Goal: Transaction & Acquisition: Purchase product/service

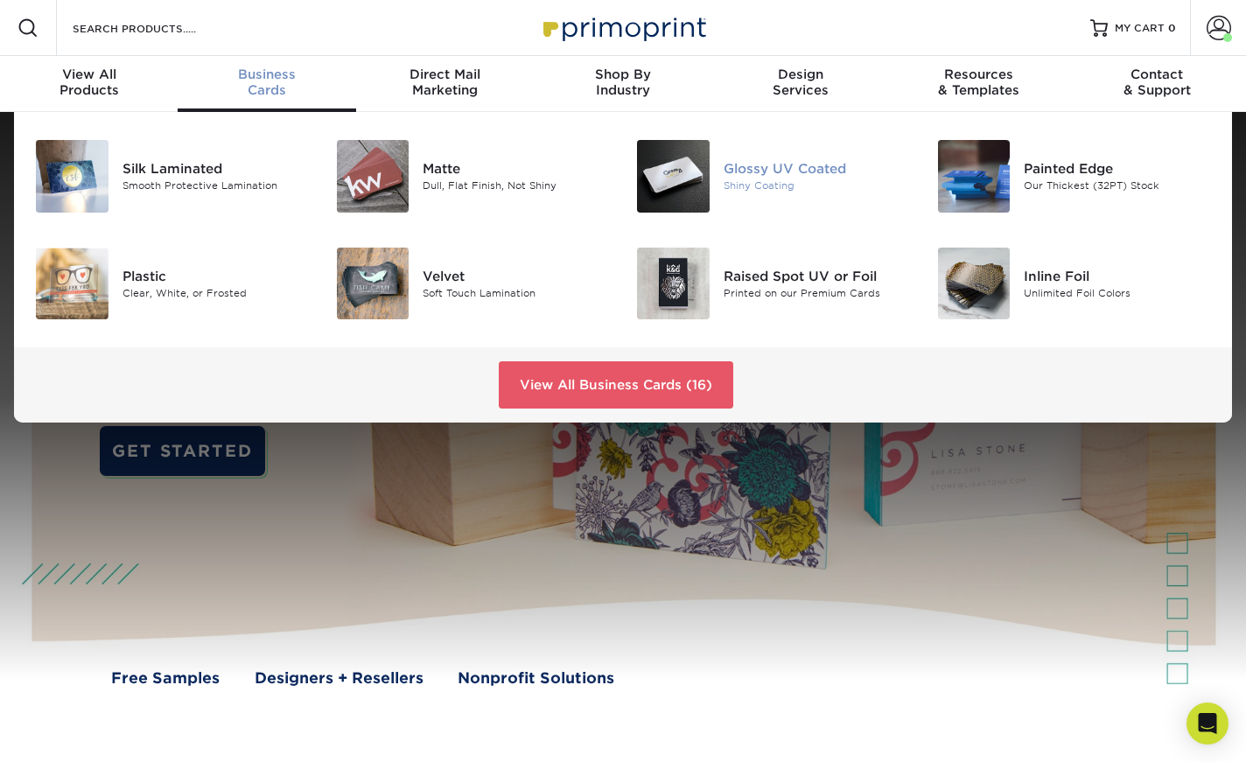
click at [677, 178] on img at bounding box center [673, 176] width 73 height 73
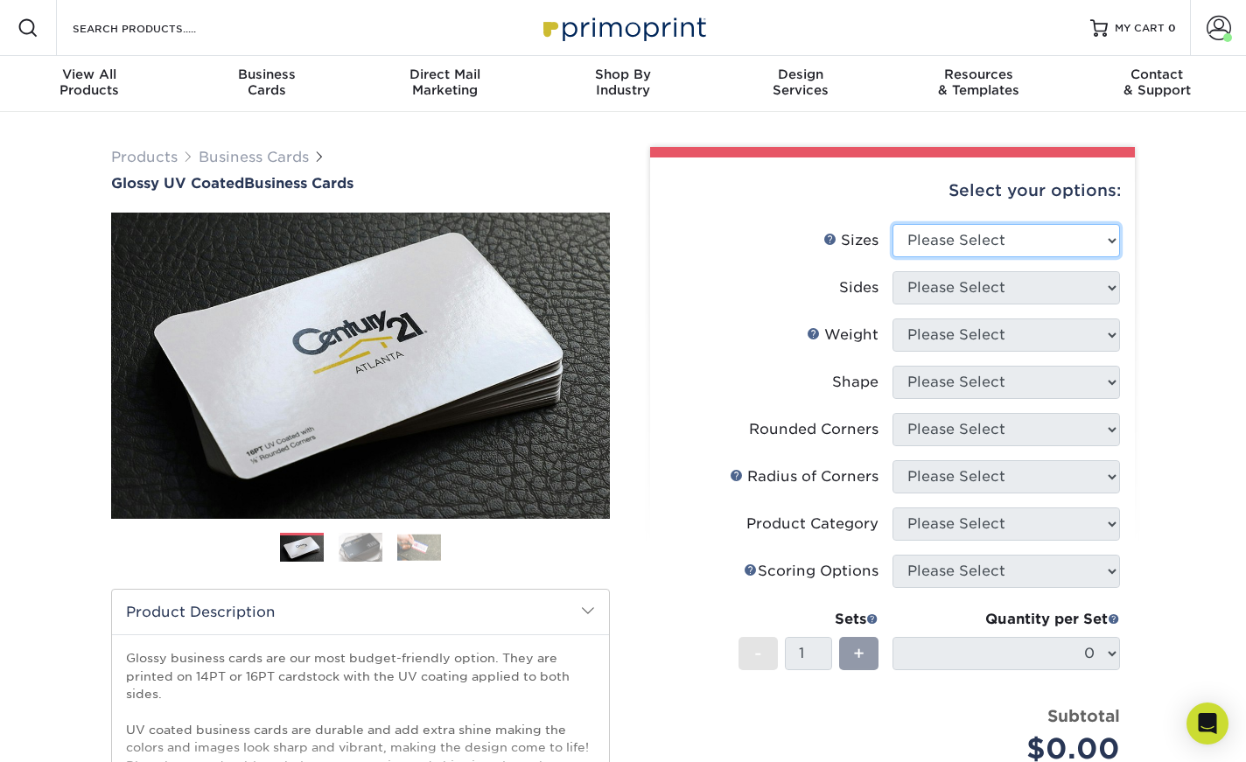
select select "2.00x3.50"
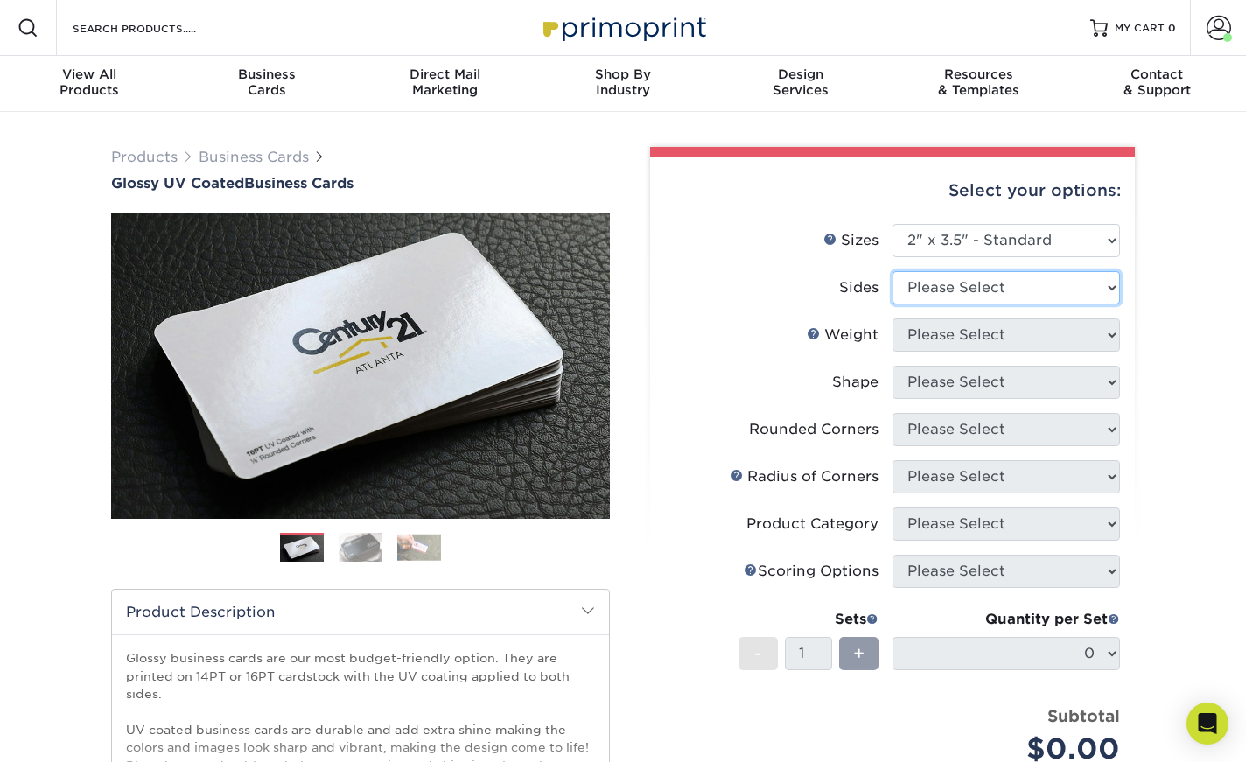
select select "13abbda7-1d64-4f25-8bb2-c179b224825d"
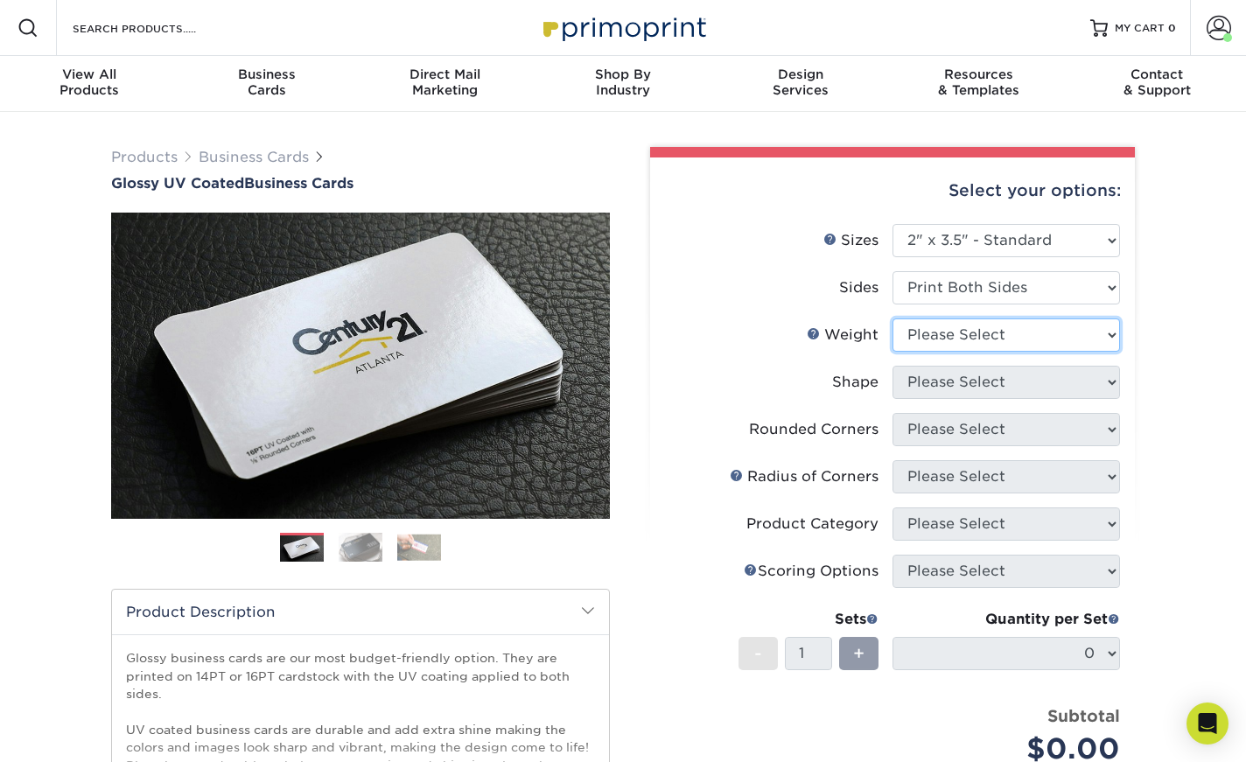
select select "14PT"
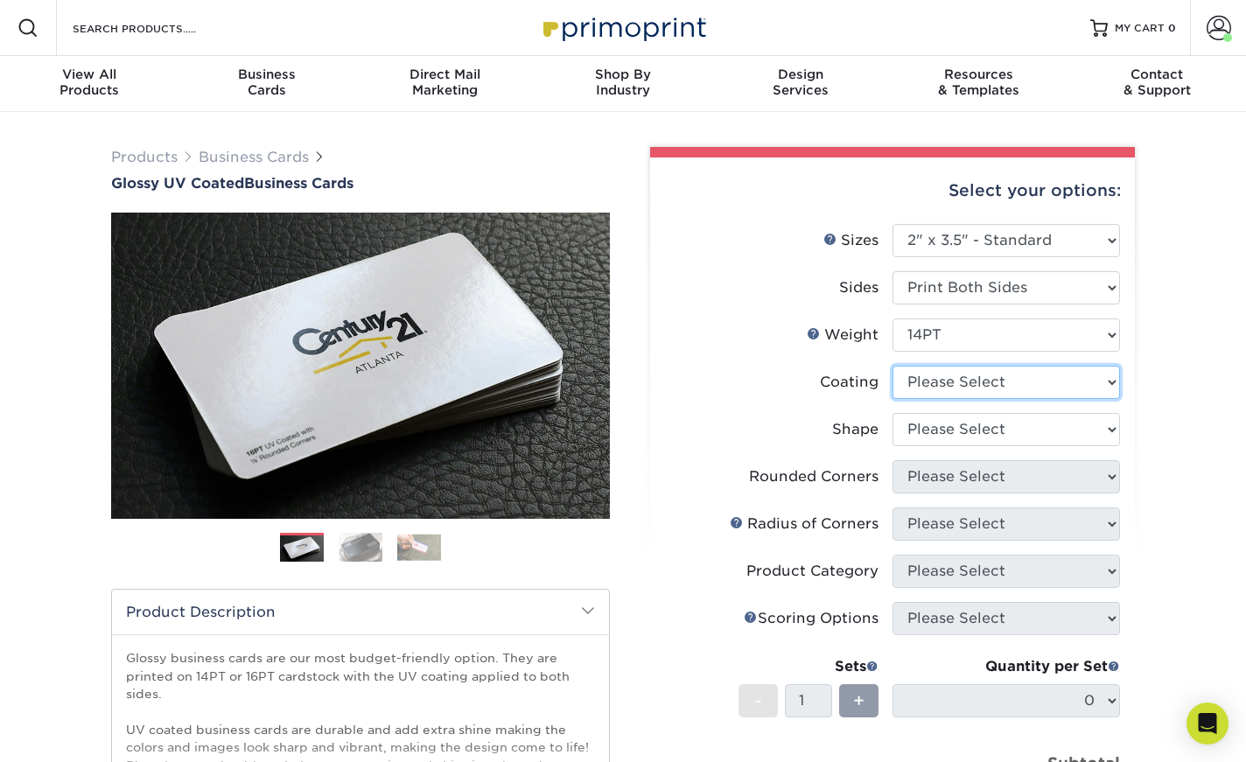
select select "ae367451-b2b8-45df-a344-0f05b6a12993"
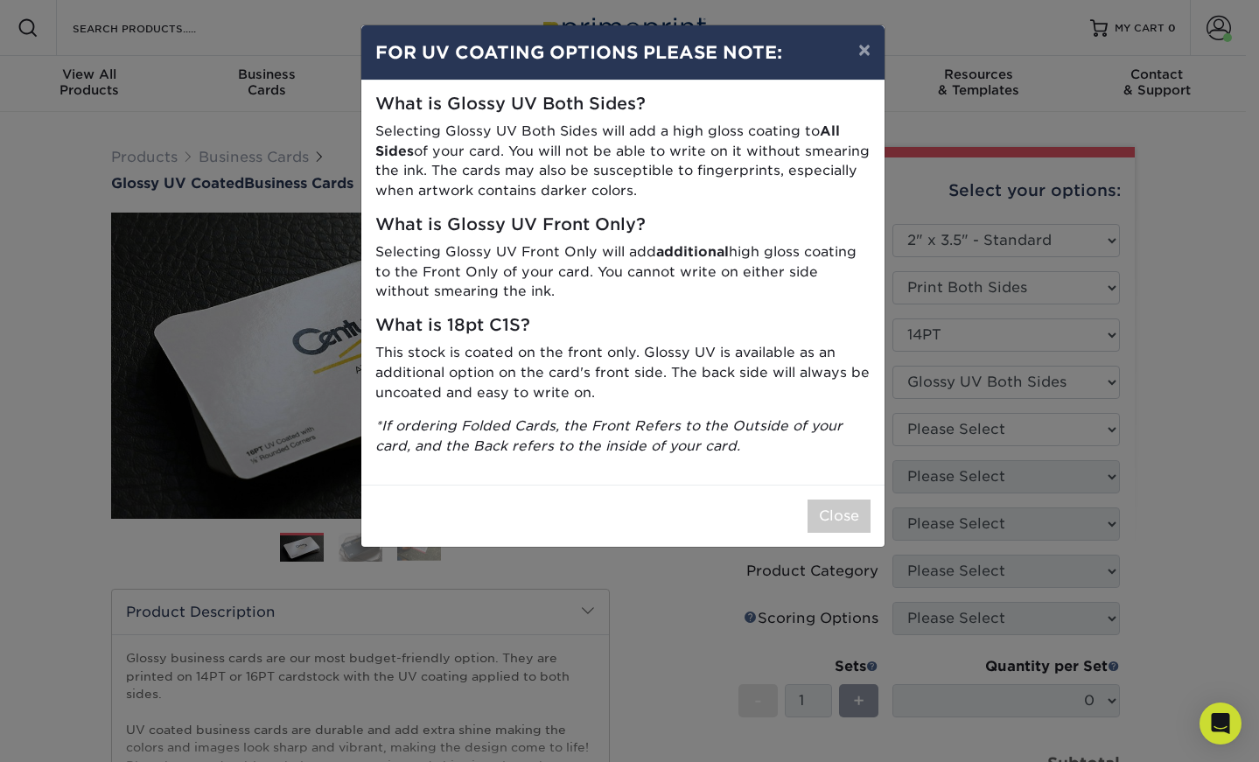
click at [932, 427] on div "× FOR UV COATING OPTIONS PLEASE NOTE: What is Glossy UV Both Sides? Selecting G…" at bounding box center [629, 381] width 1259 height 762
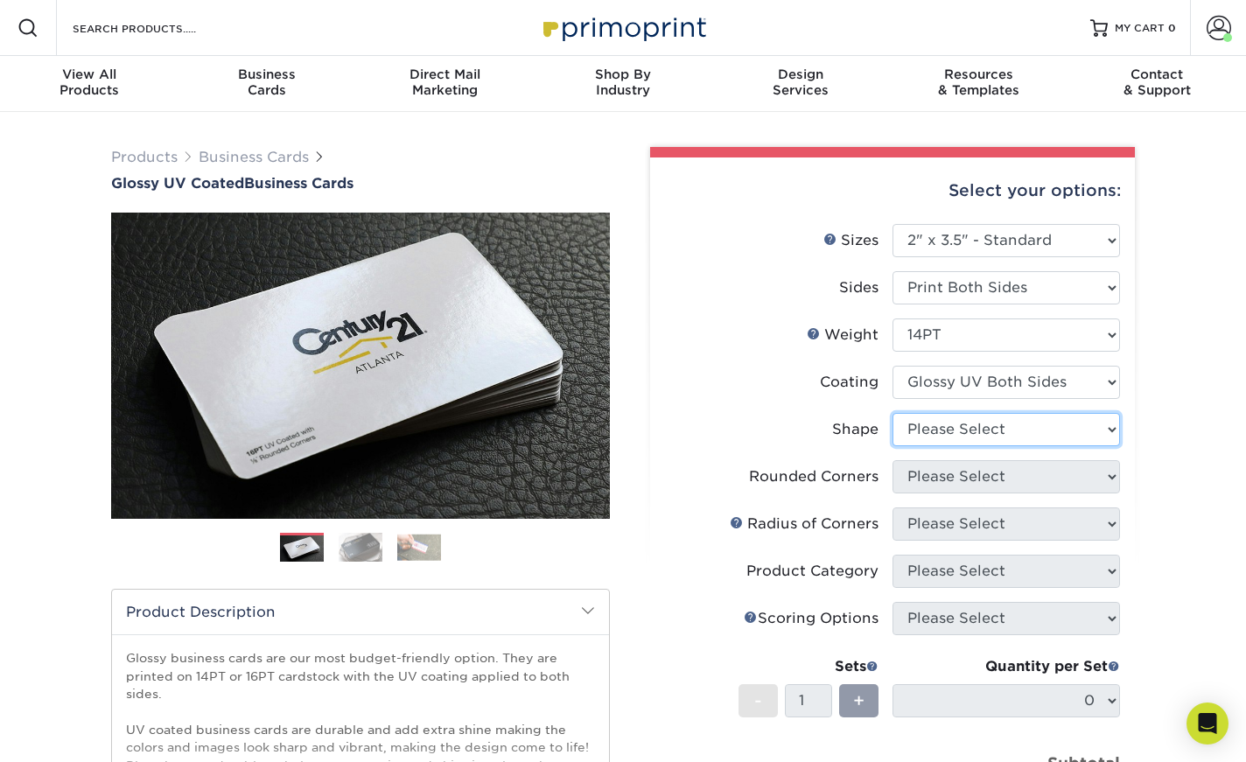
select select "standard"
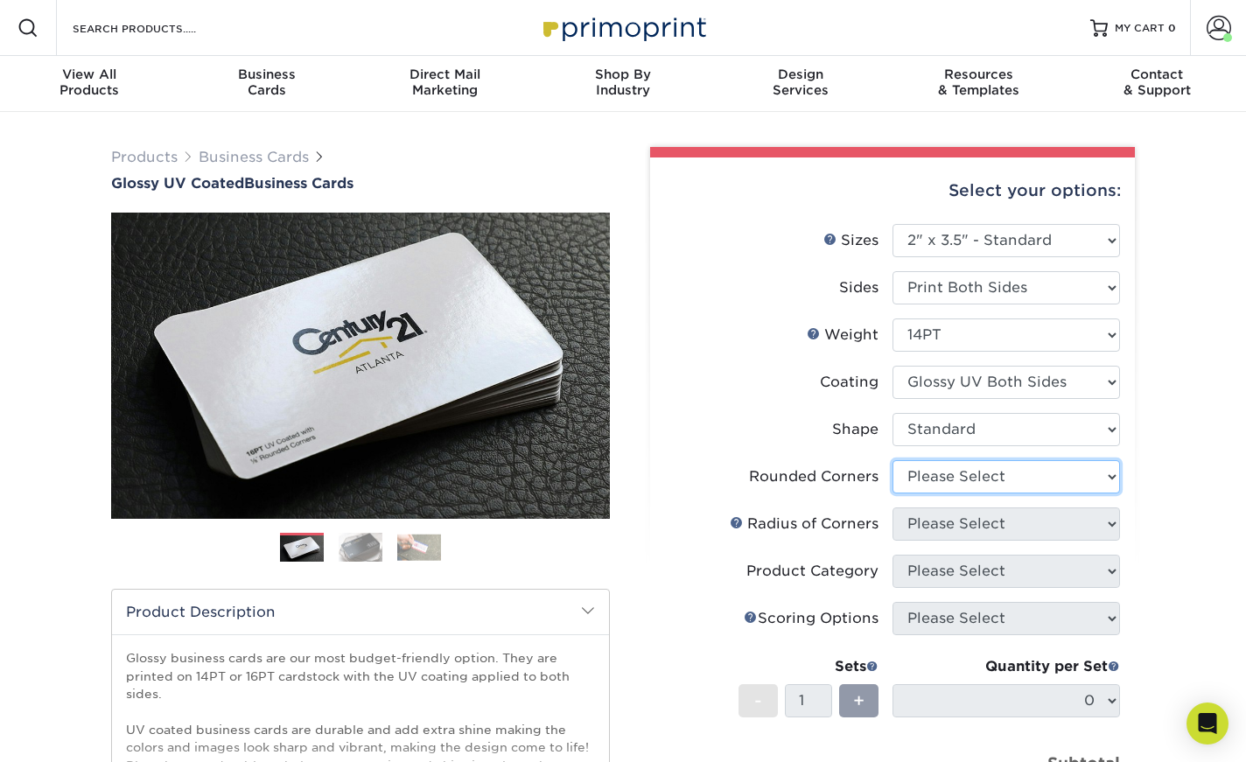
select select "0"
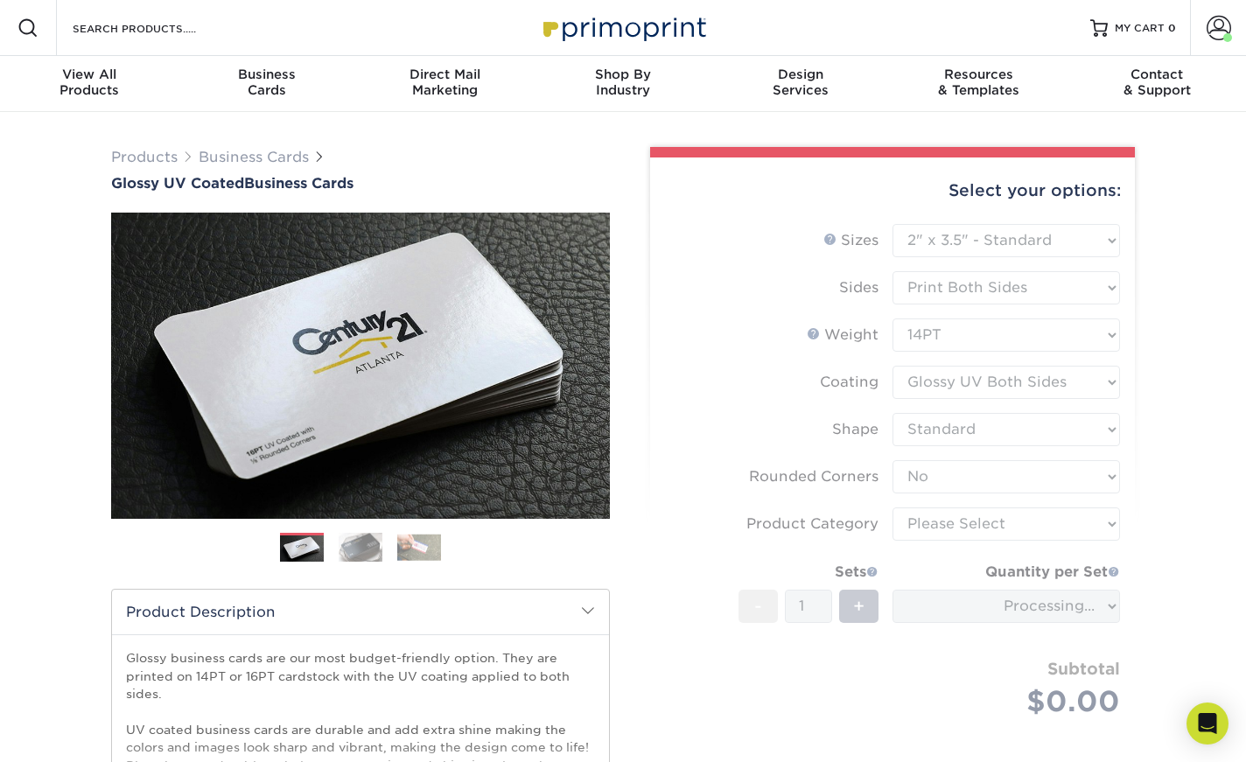
click at [921, 527] on form "Sizes Help Sizes Please Select 1.5" x 3.5" - Mini 1.75" x 3.5" - Mini 2" x 2" -…" at bounding box center [892, 491] width 457 height 535
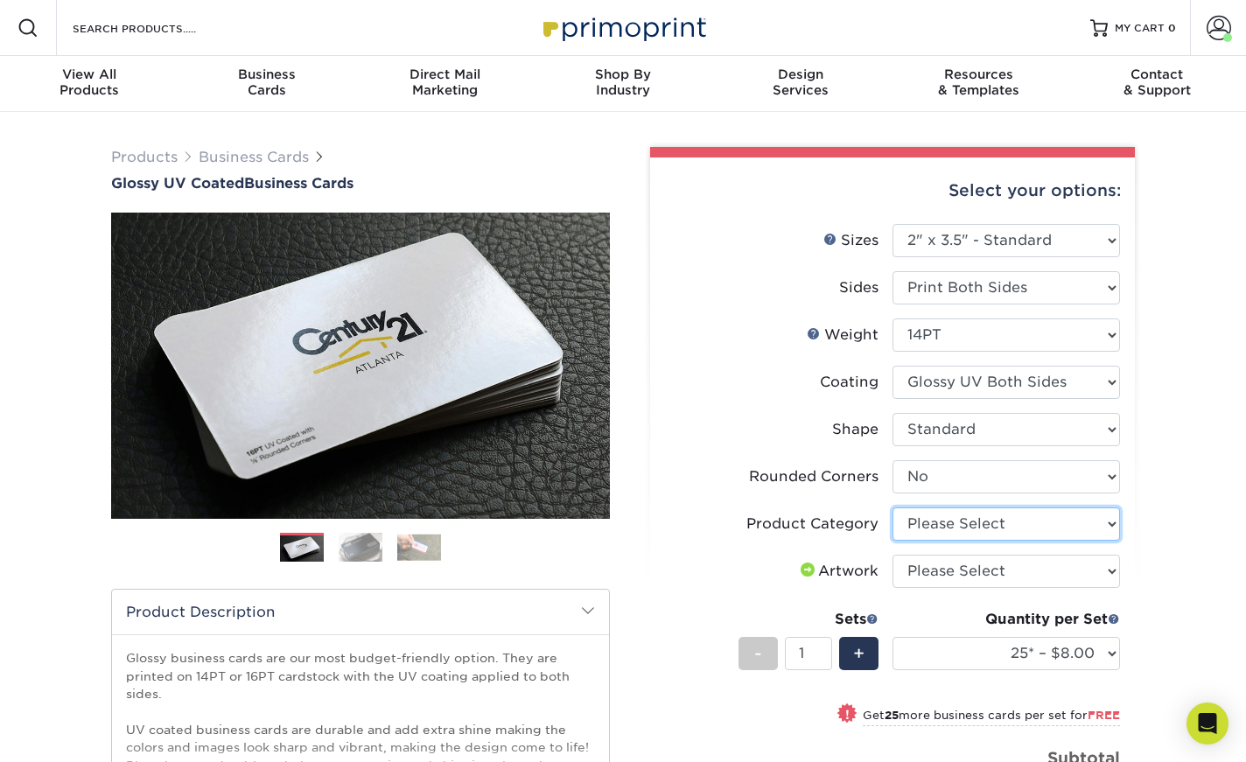
select select "3b5148f1-0588-4f88-a218-97bcfdce65c1"
select select "upload"
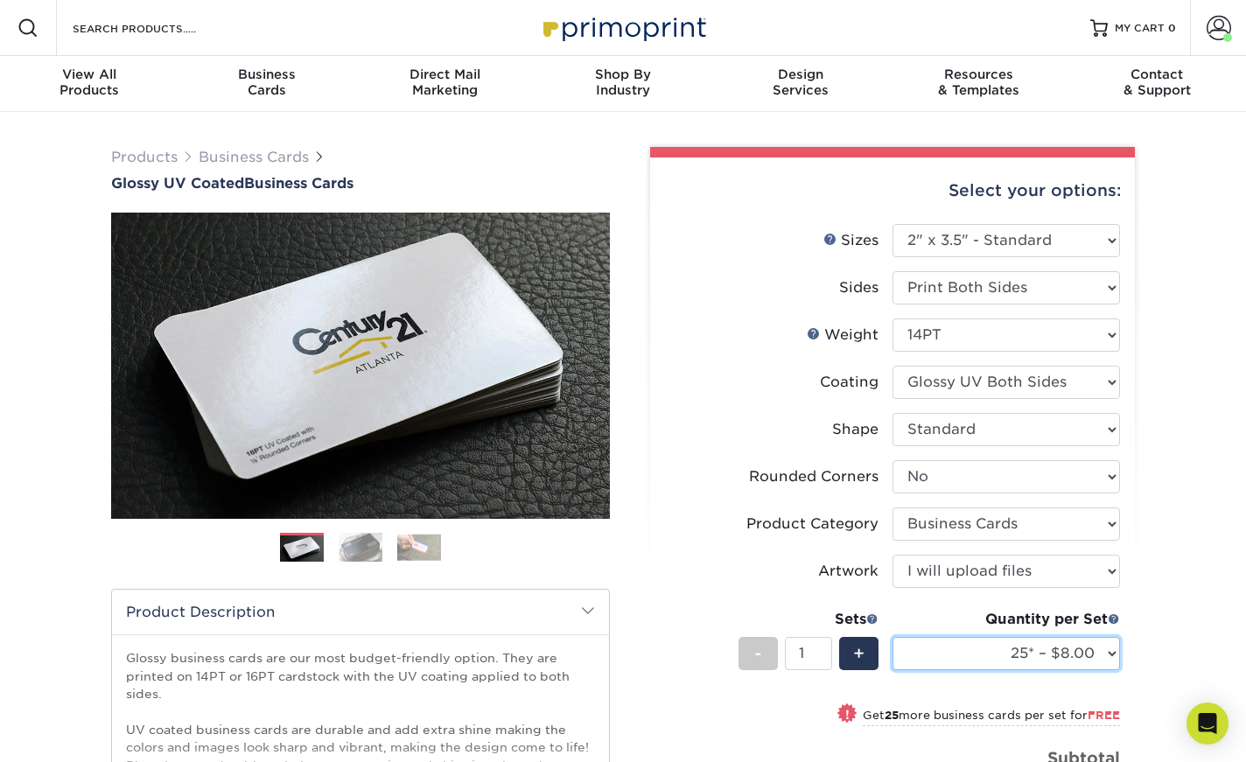
select select "250* – $15.00"
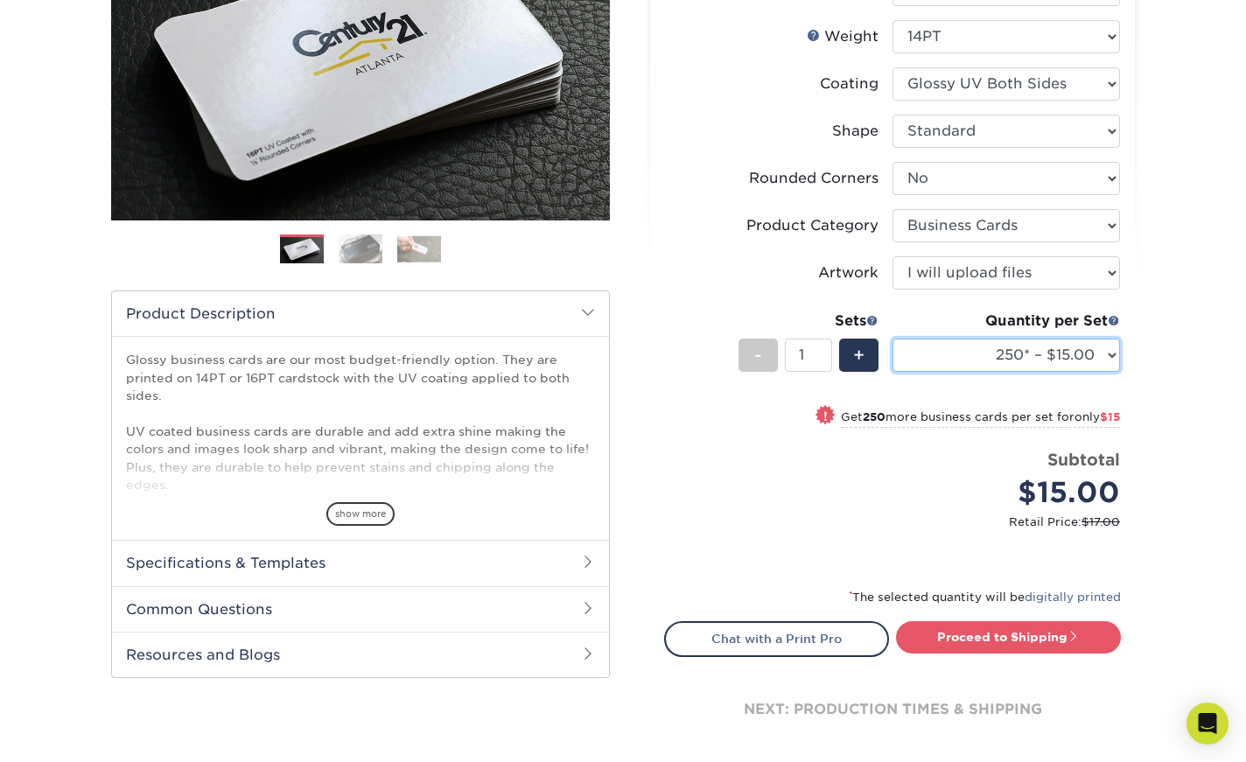
scroll to position [307, 0]
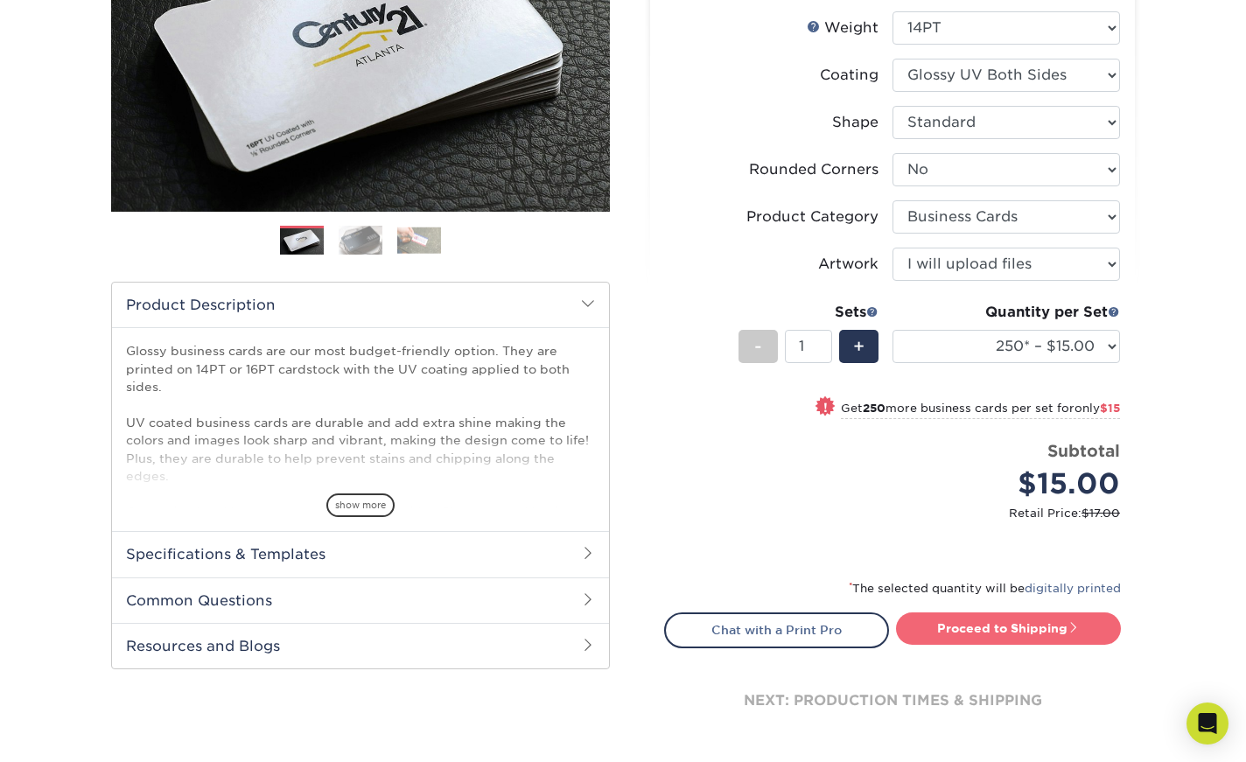
click at [1012, 627] on link "Proceed to Shipping" at bounding box center [1008, 629] width 225 height 32
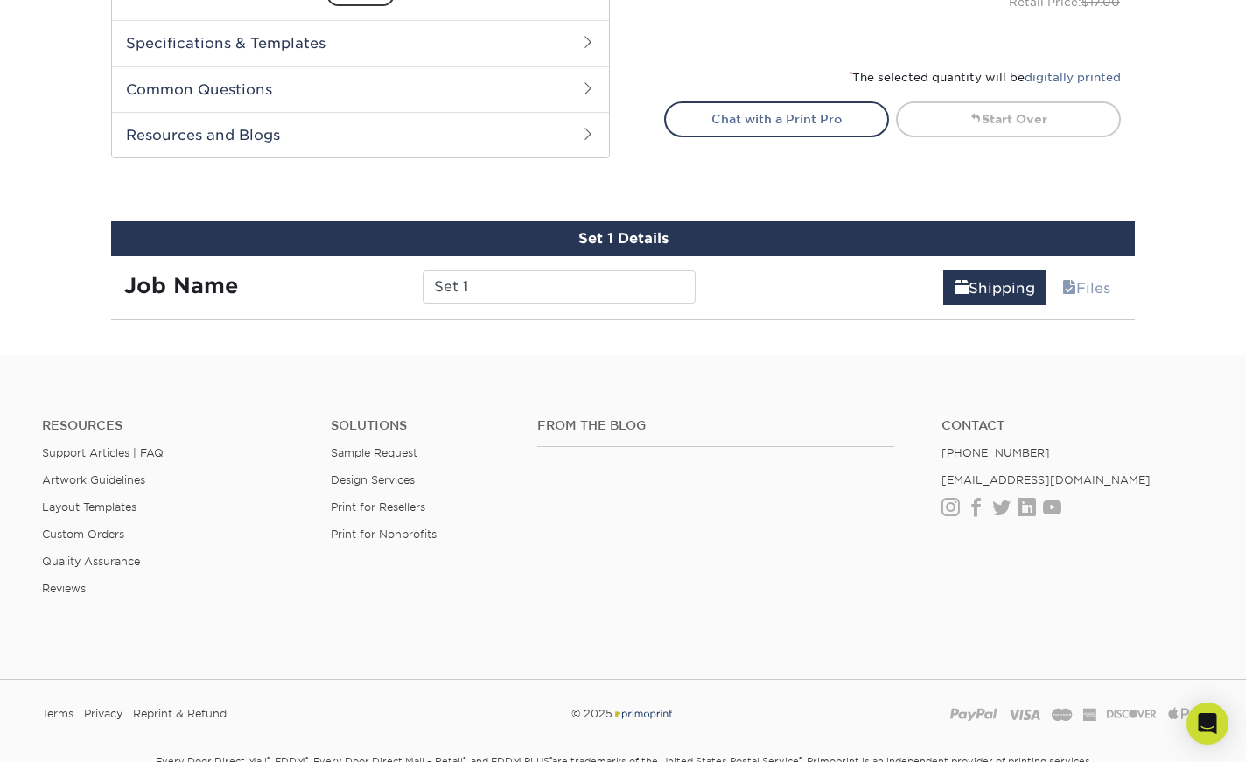
scroll to position [966, 0]
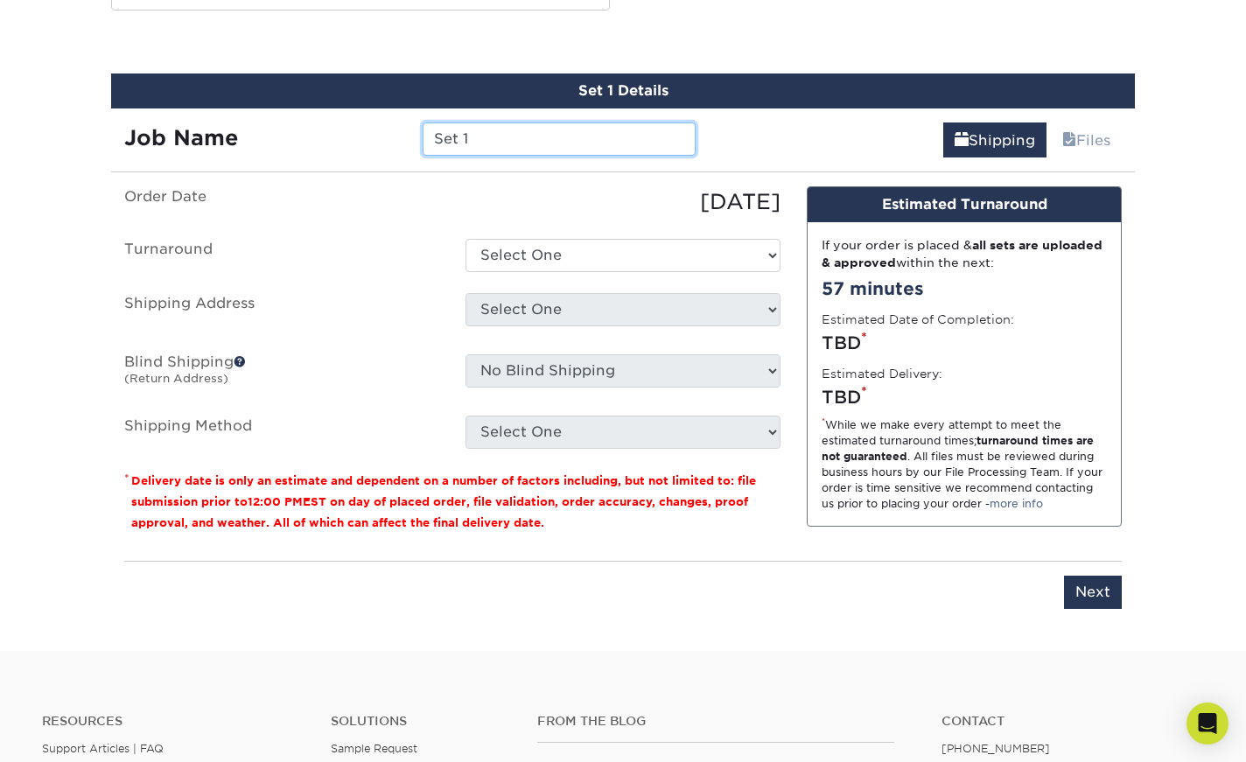
click at [475, 143] on input "Set 1" at bounding box center [559, 139] width 272 height 33
drag, startPoint x: 475, startPoint y: 141, endPoint x: 402, endPoint y: 138, distance: 73.6
click at [402, 138] on div "Job Name Set 1" at bounding box center [410, 139] width 598 height 33
type input "StarlightMaineHowardCards"
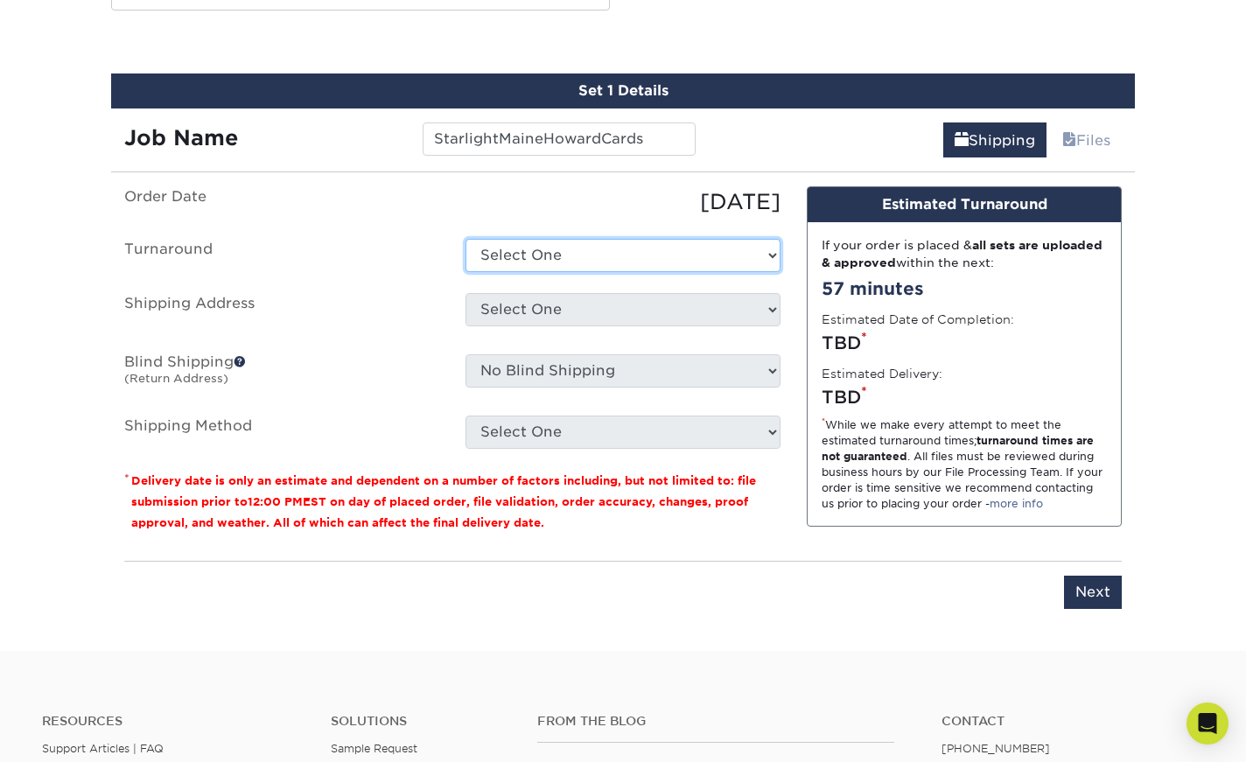
select select "2e813298-a2ed-4903-a336-1d833251102b"
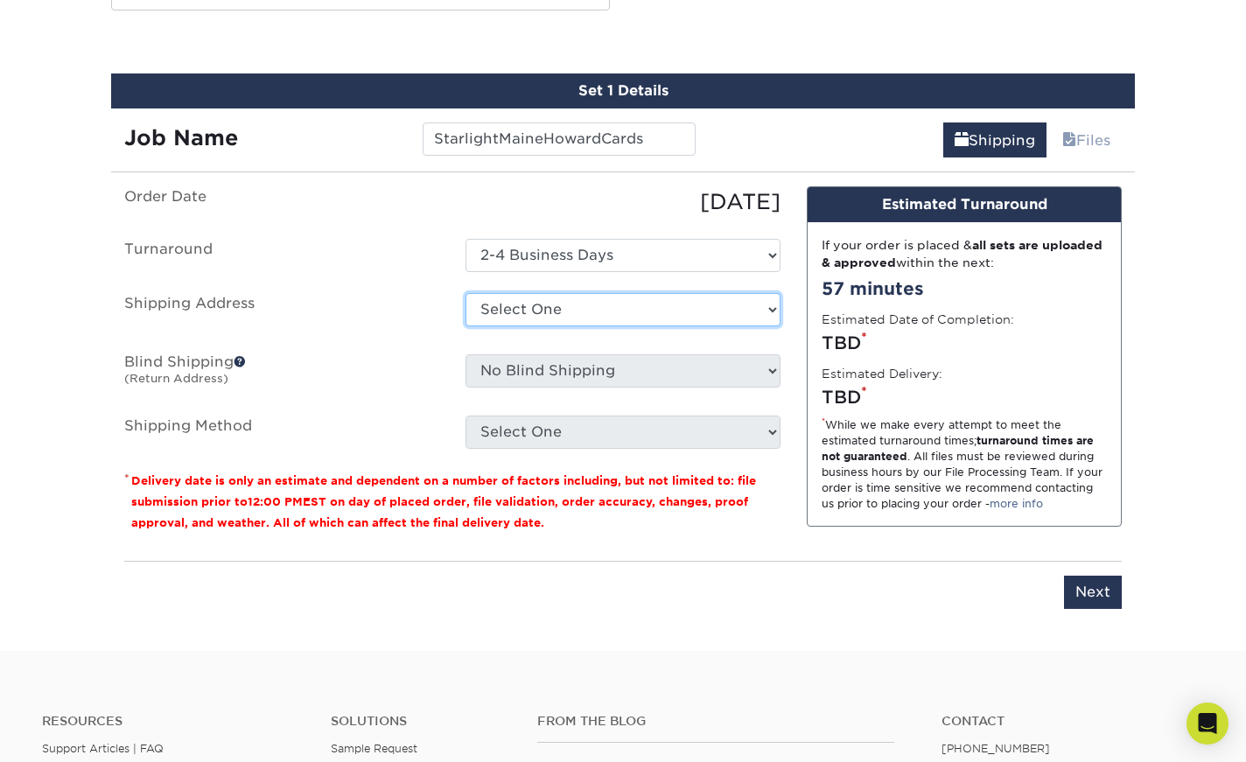
select select "196618"
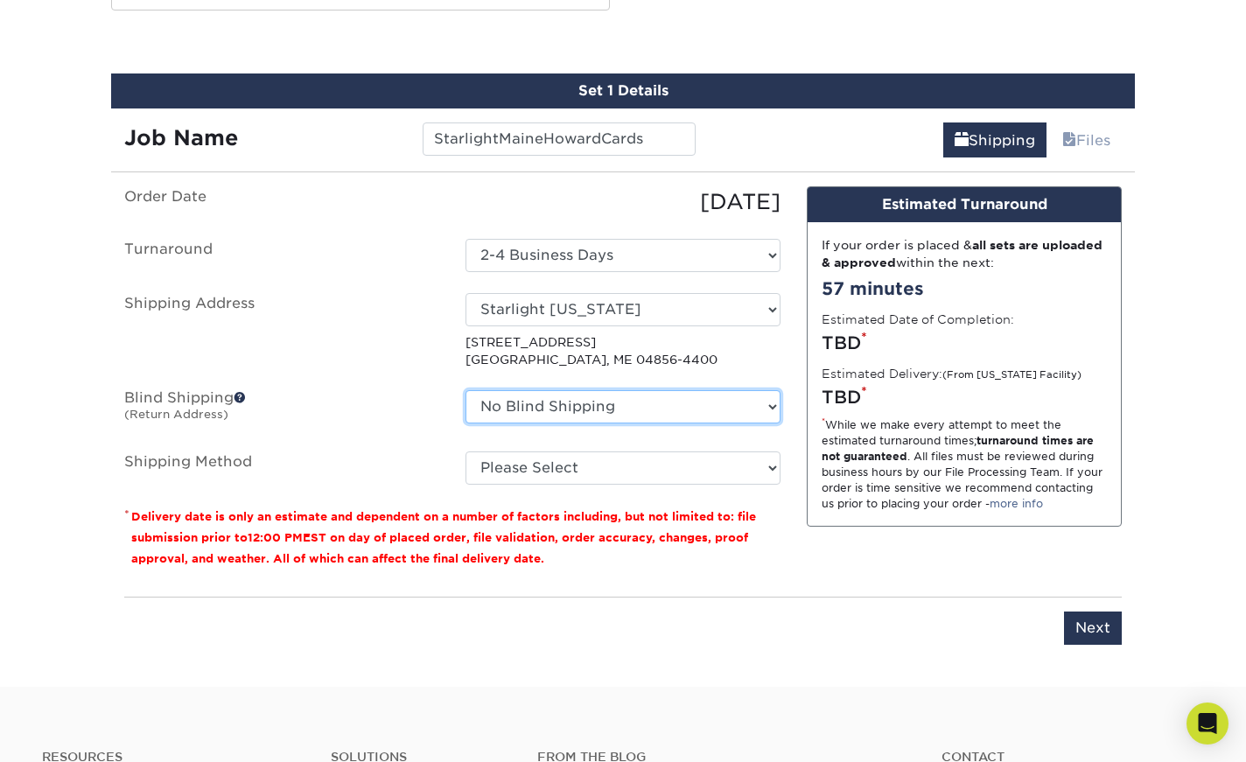
select select "87822"
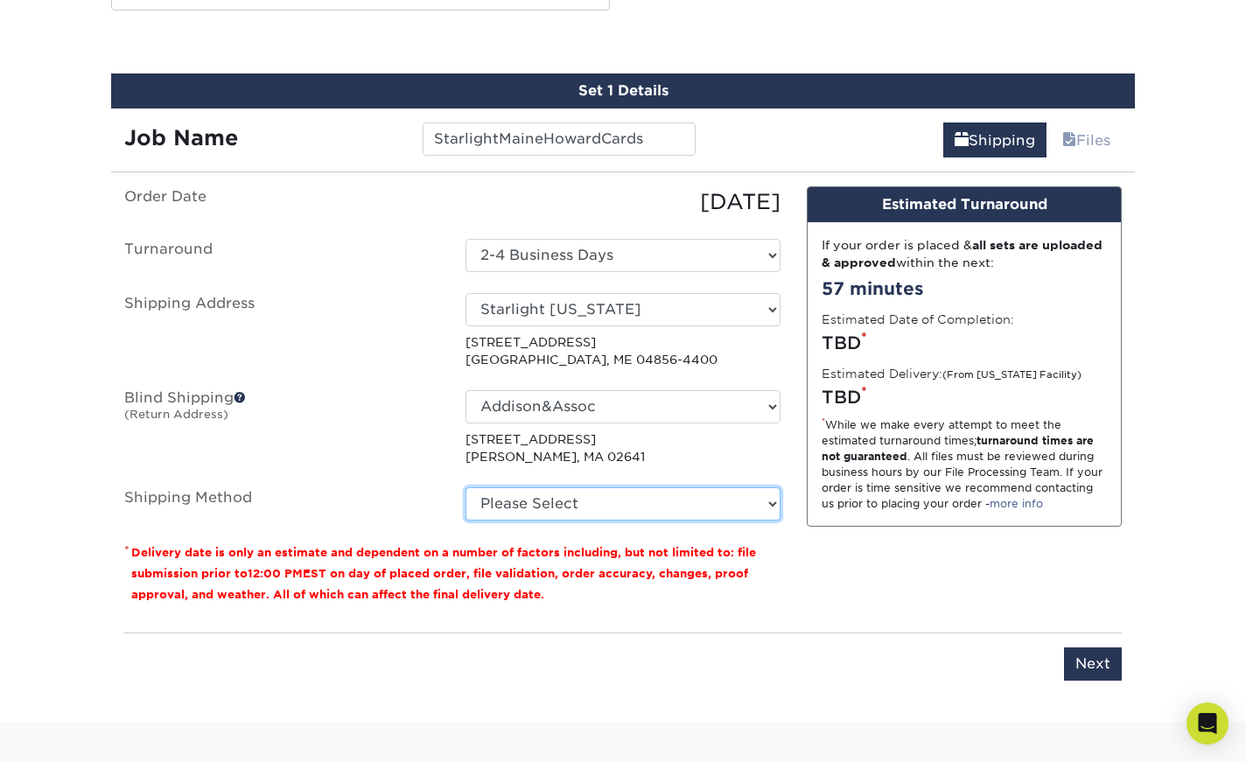
select select "03"
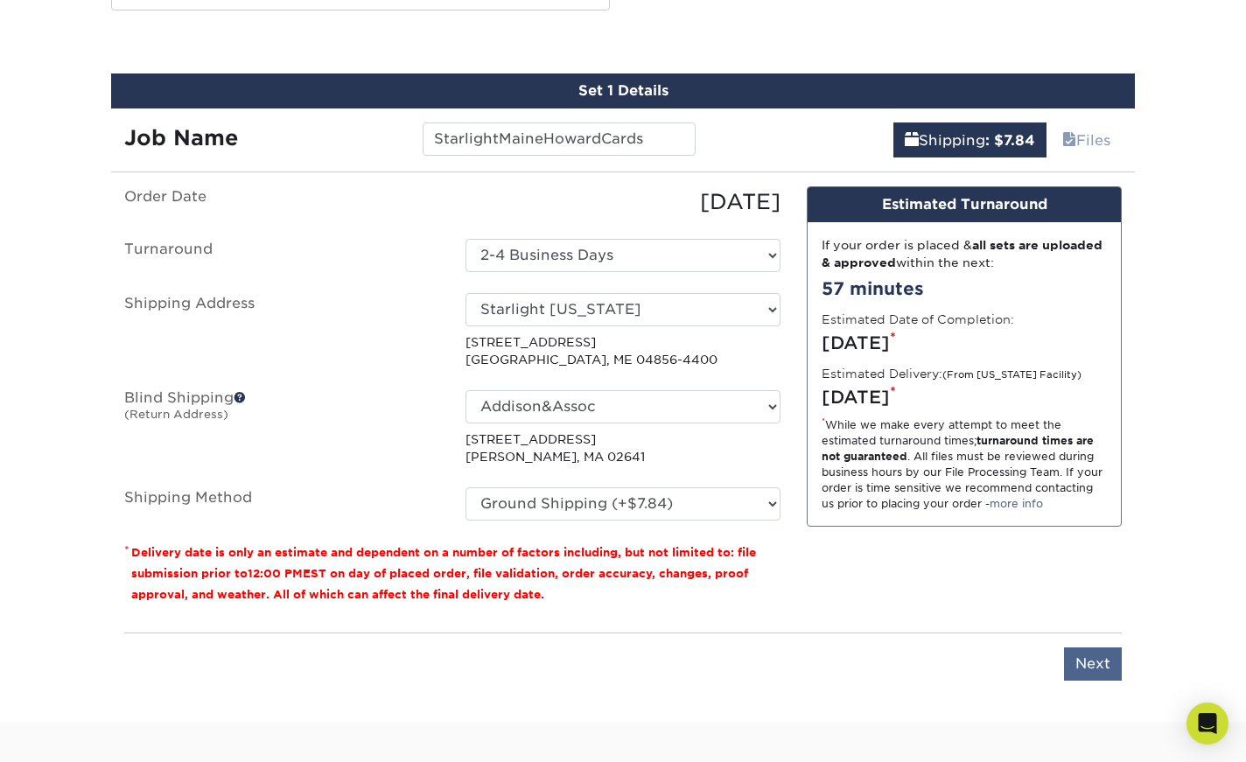
click at [1093, 662] on input "Next" at bounding box center [1093, 664] width 58 height 33
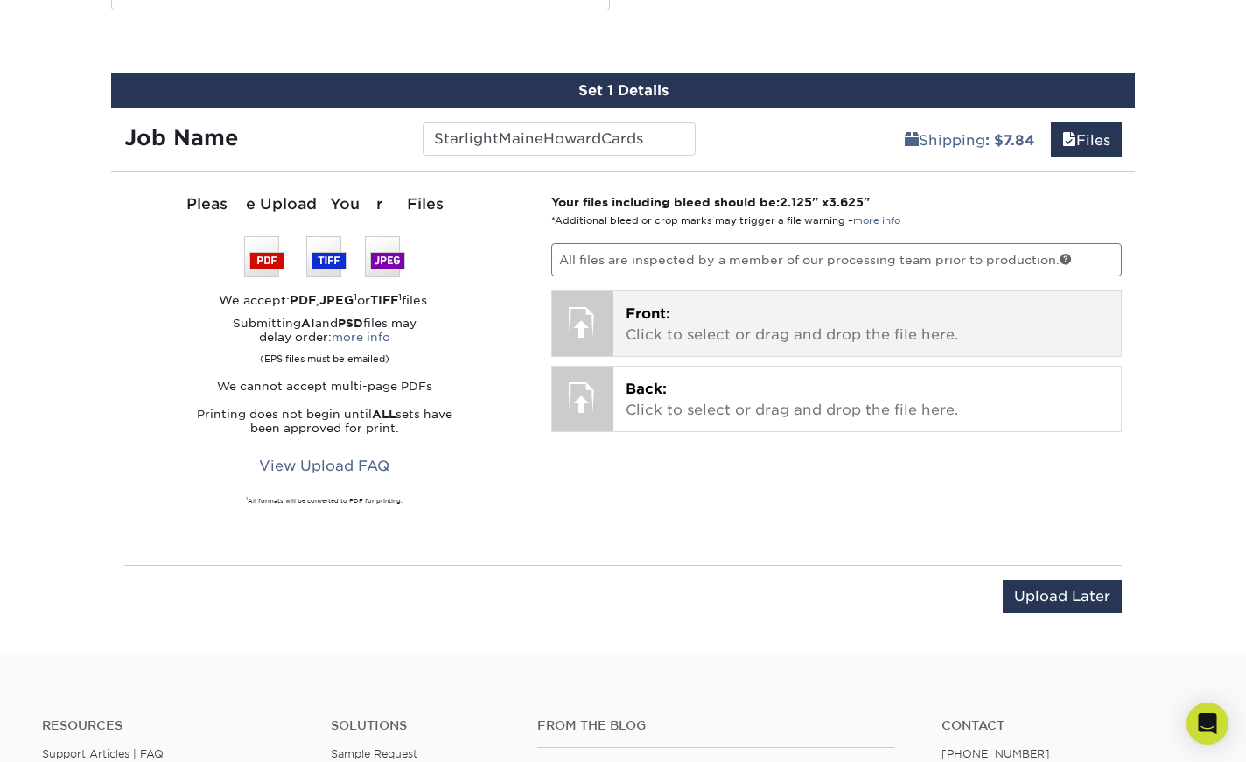
click at [629, 340] on p "Front: Click to select or drag and drop the file here." at bounding box center [868, 325] width 484 height 42
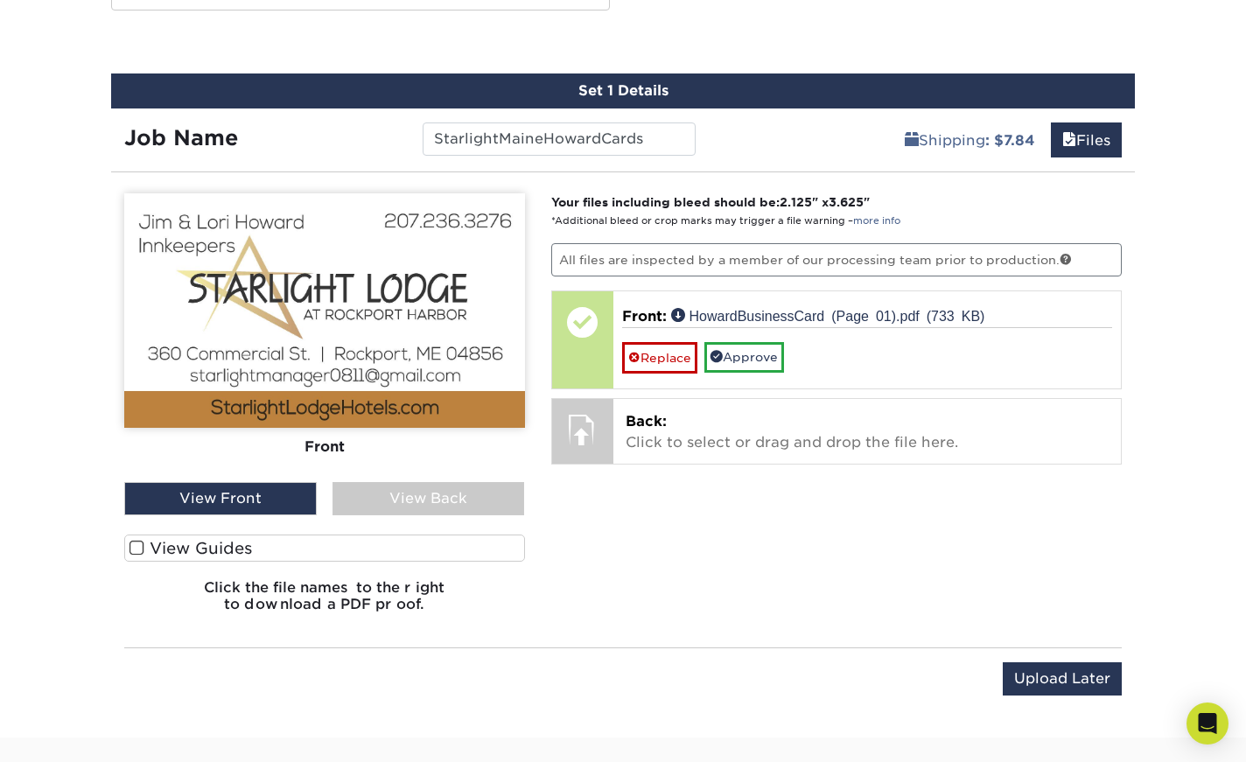
click at [137, 544] on span at bounding box center [137, 548] width 15 height 17
click at [0, 0] on input "View Guides" at bounding box center [0, 0] width 0 height 0
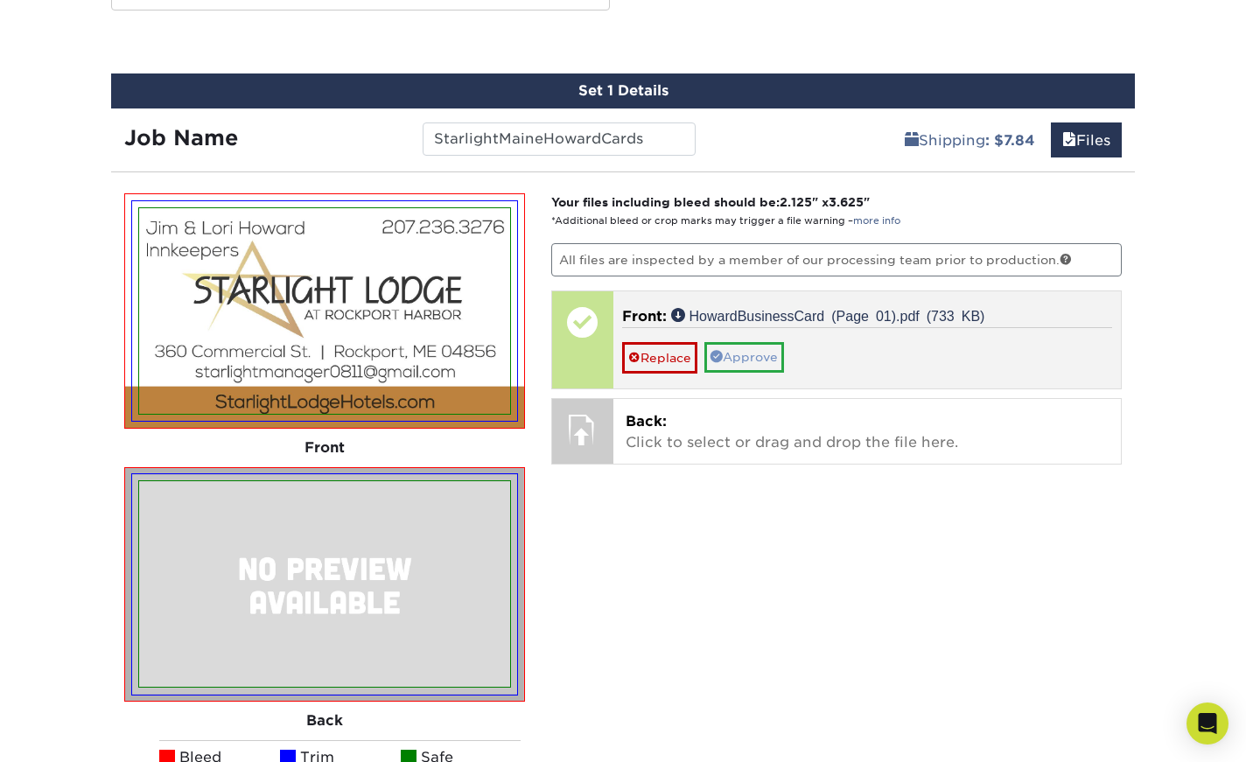
click at [742, 354] on link "Approve" at bounding box center [744, 357] width 80 height 30
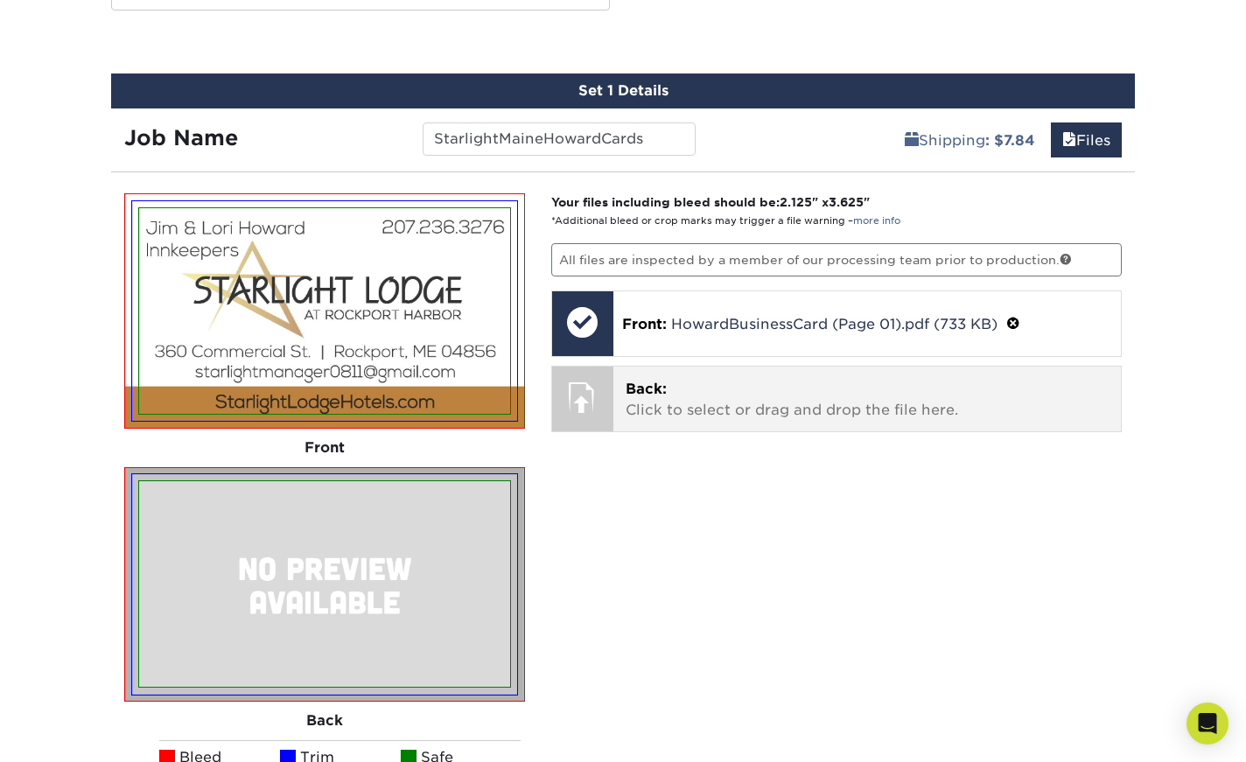
click at [691, 394] on p "Back: Click to select or drag and drop the file here." at bounding box center [868, 400] width 484 height 42
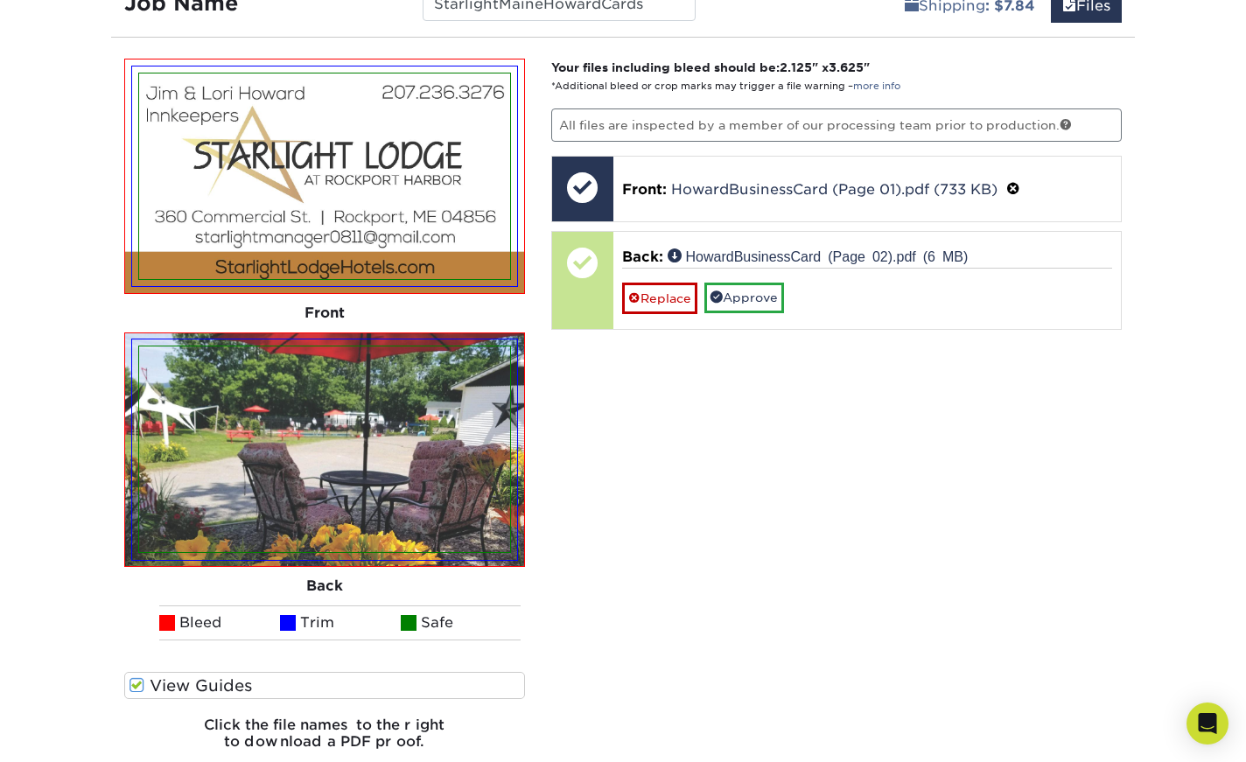
scroll to position [1175, 0]
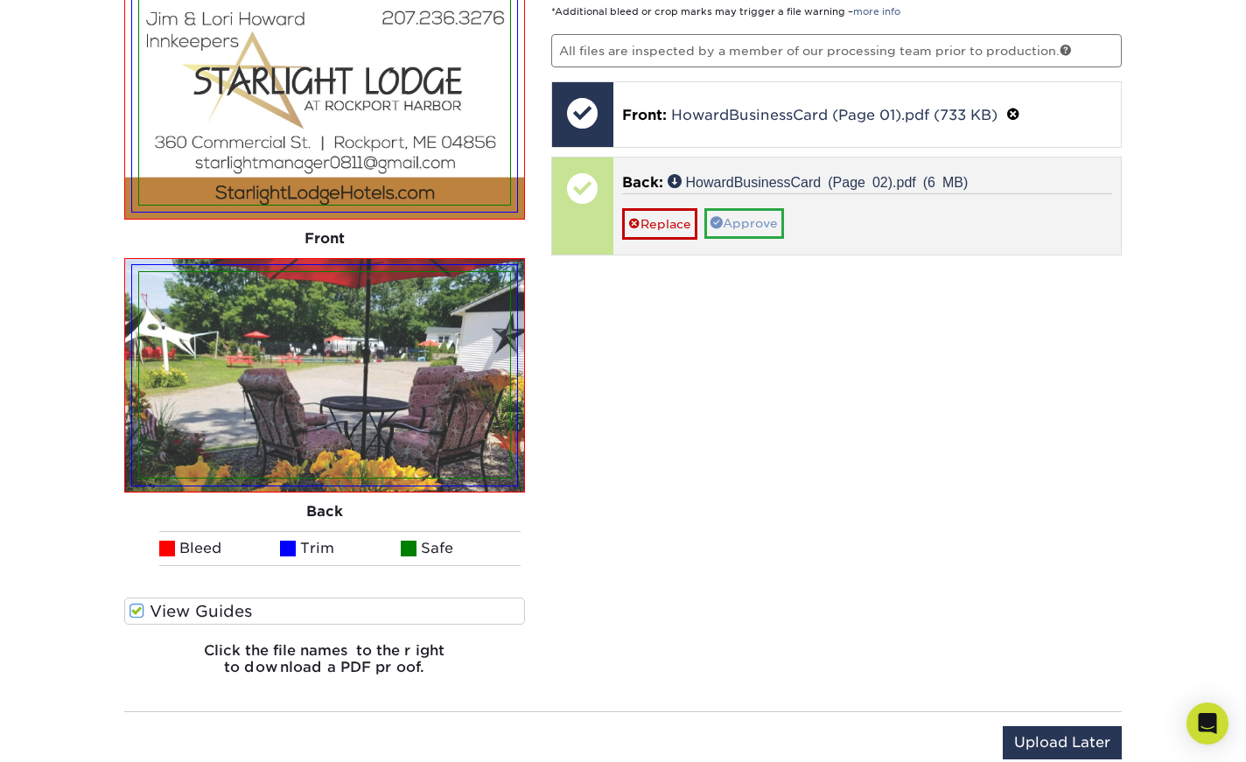
click at [759, 227] on link "Approve" at bounding box center [744, 223] width 80 height 30
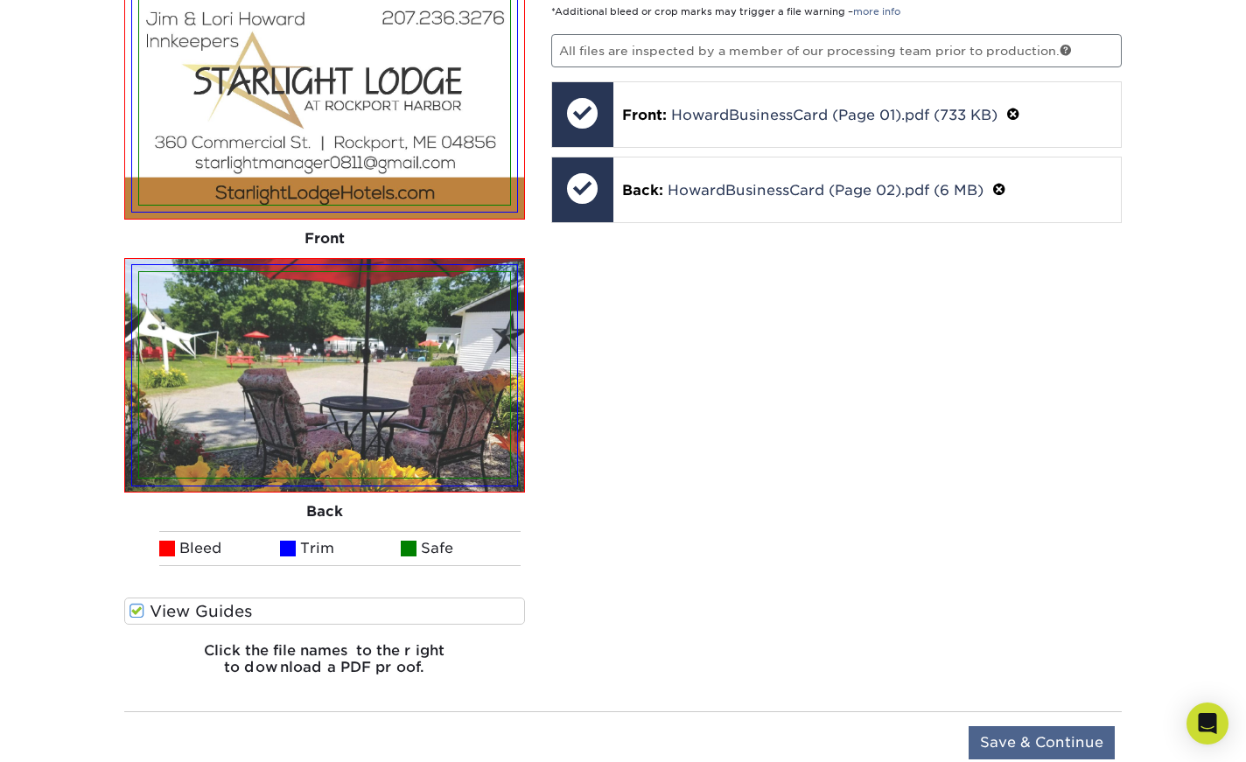
click at [1014, 739] on input "Save & Continue" at bounding box center [1042, 742] width 146 height 33
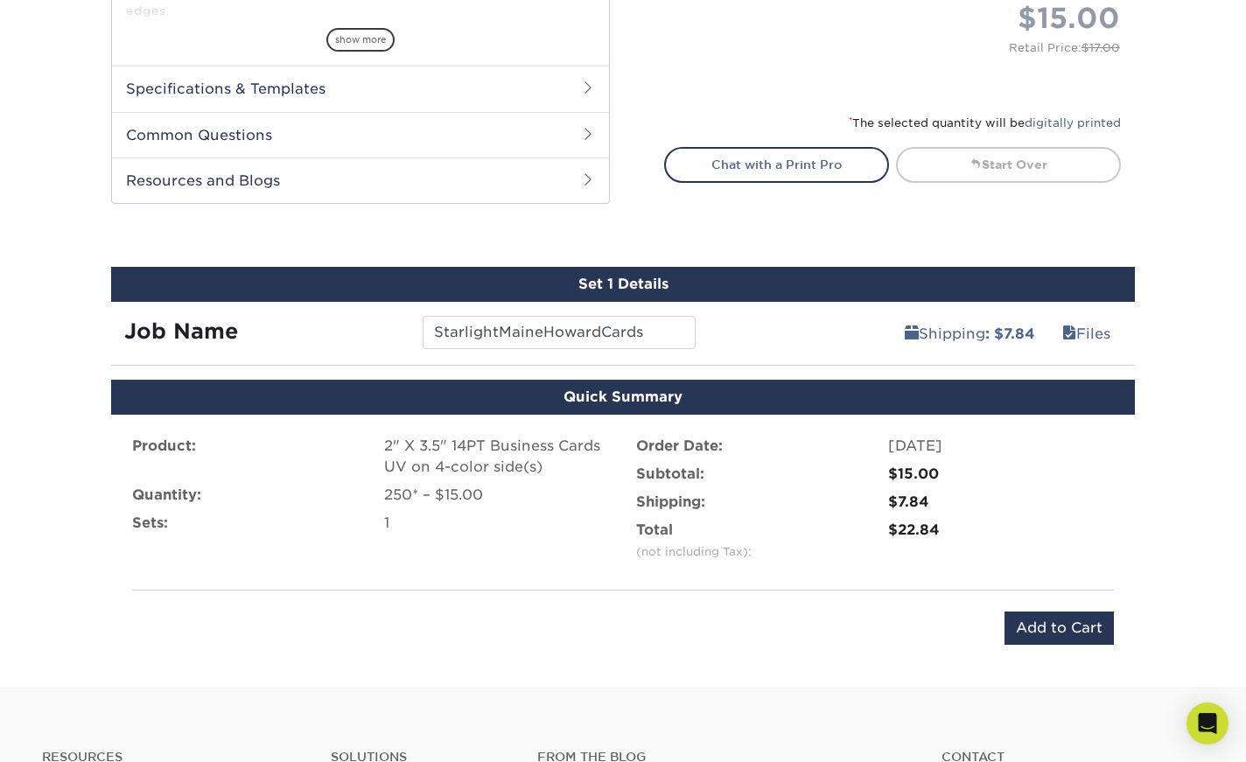
scroll to position [830, 0]
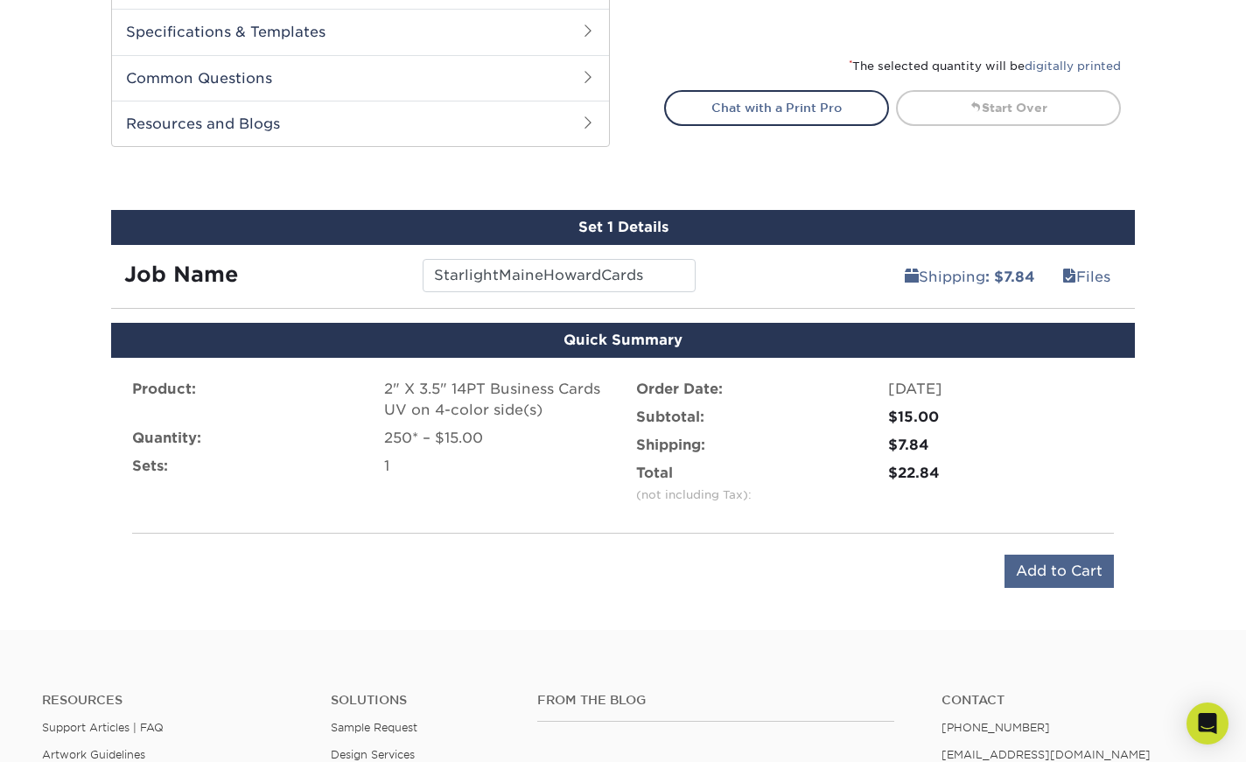
click at [1069, 569] on input "Add to Cart" at bounding box center [1059, 571] width 109 height 33
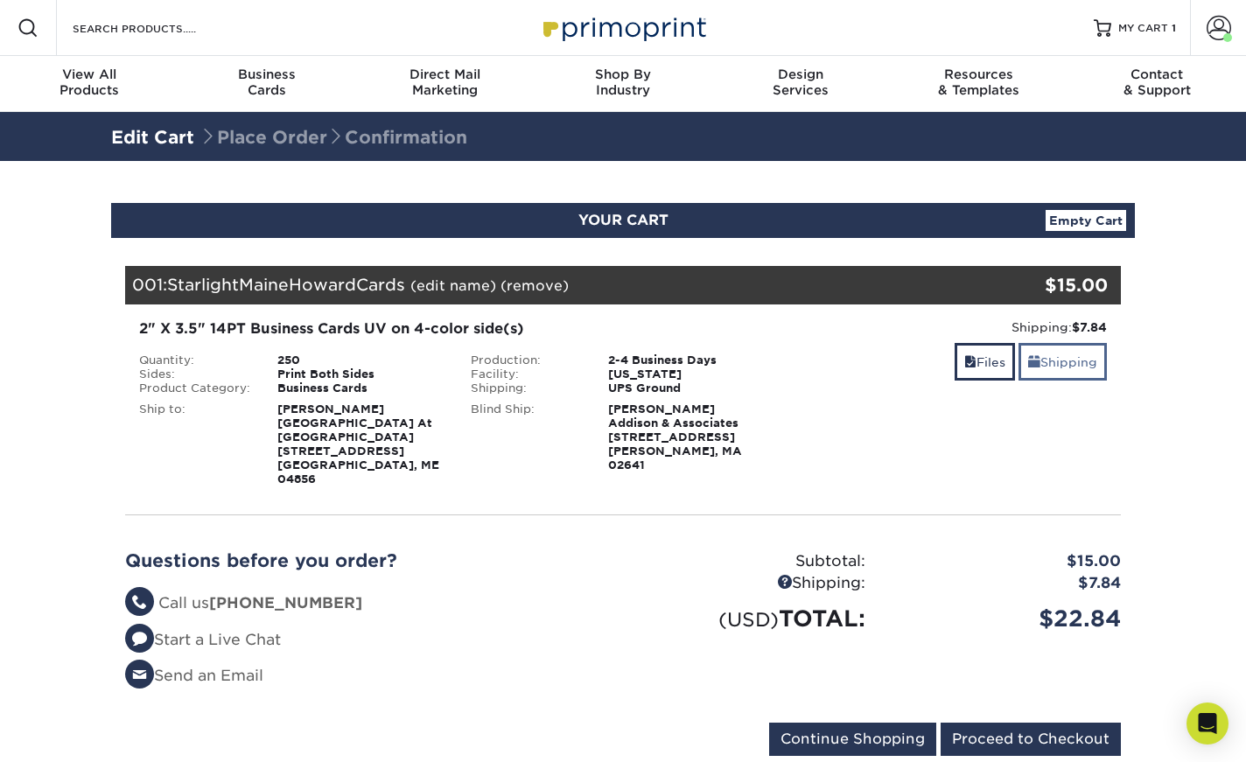
click at [1065, 358] on link "Shipping" at bounding box center [1063, 362] width 88 height 38
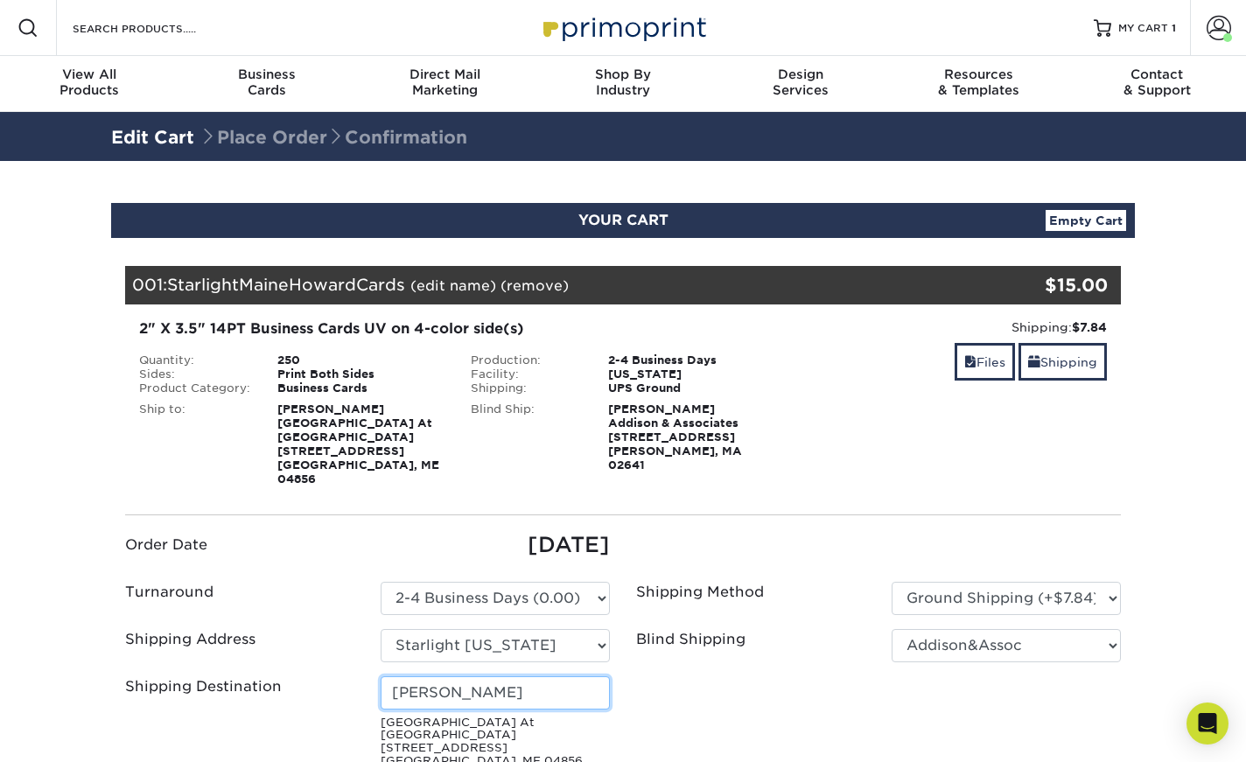
drag, startPoint x: 494, startPoint y: 680, endPoint x: 383, endPoint y: 680, distance: 110.3
drag, startPoint x: 494, startPoint y: 676, endPoint x: 389, endPoint y: 674, distance: 105.0
click at [389, 676] on input "Cindy Haskell" at bounding box center [495, 692] width 229 height 33
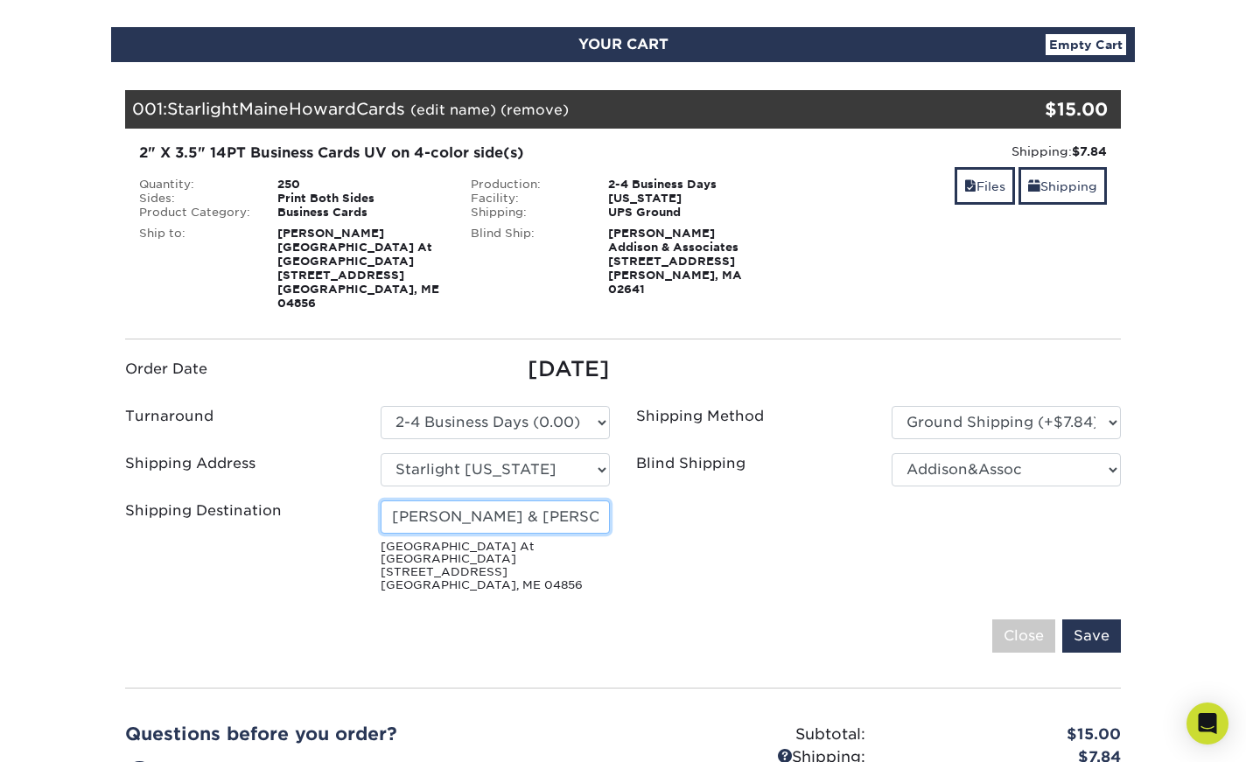
scroll to position [210, 0]
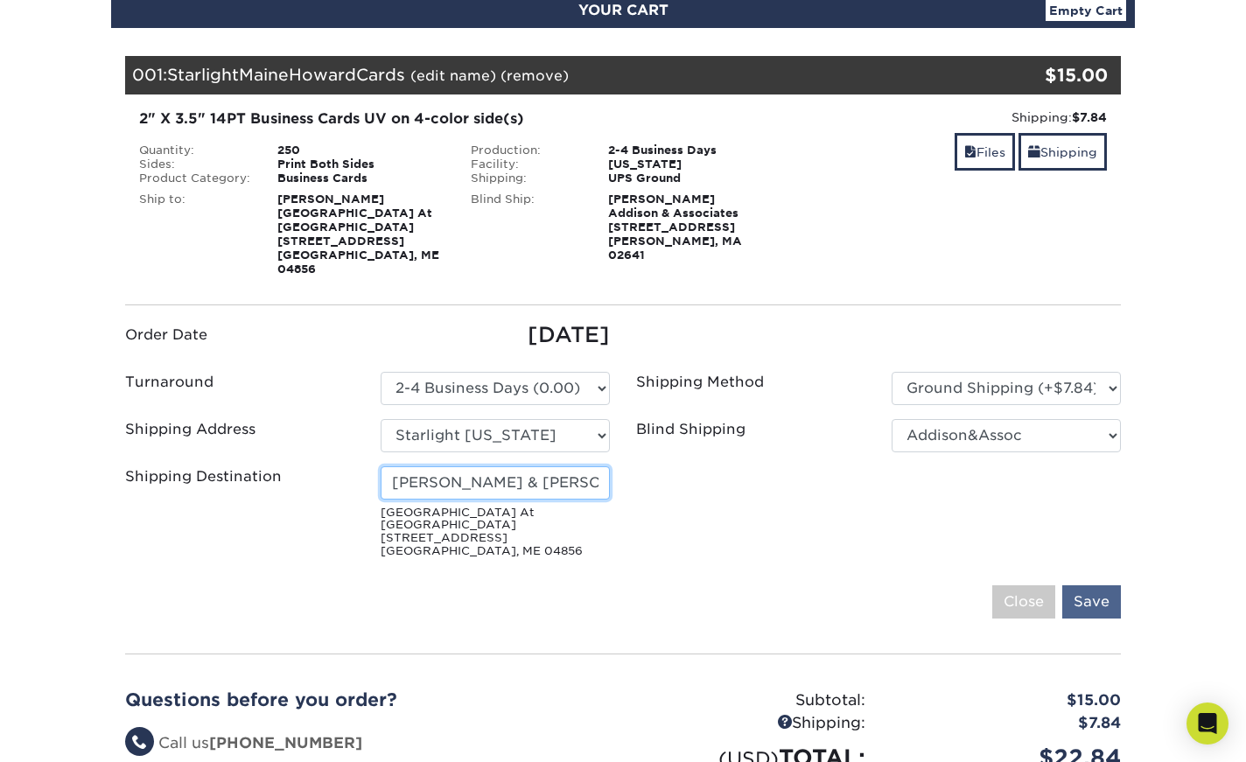
type input "[PERSON_NAME] & [PERSON_NAME]"
click at [1095, 585] on input "Save" at bounding box center [1091, 601] width 59 height 33
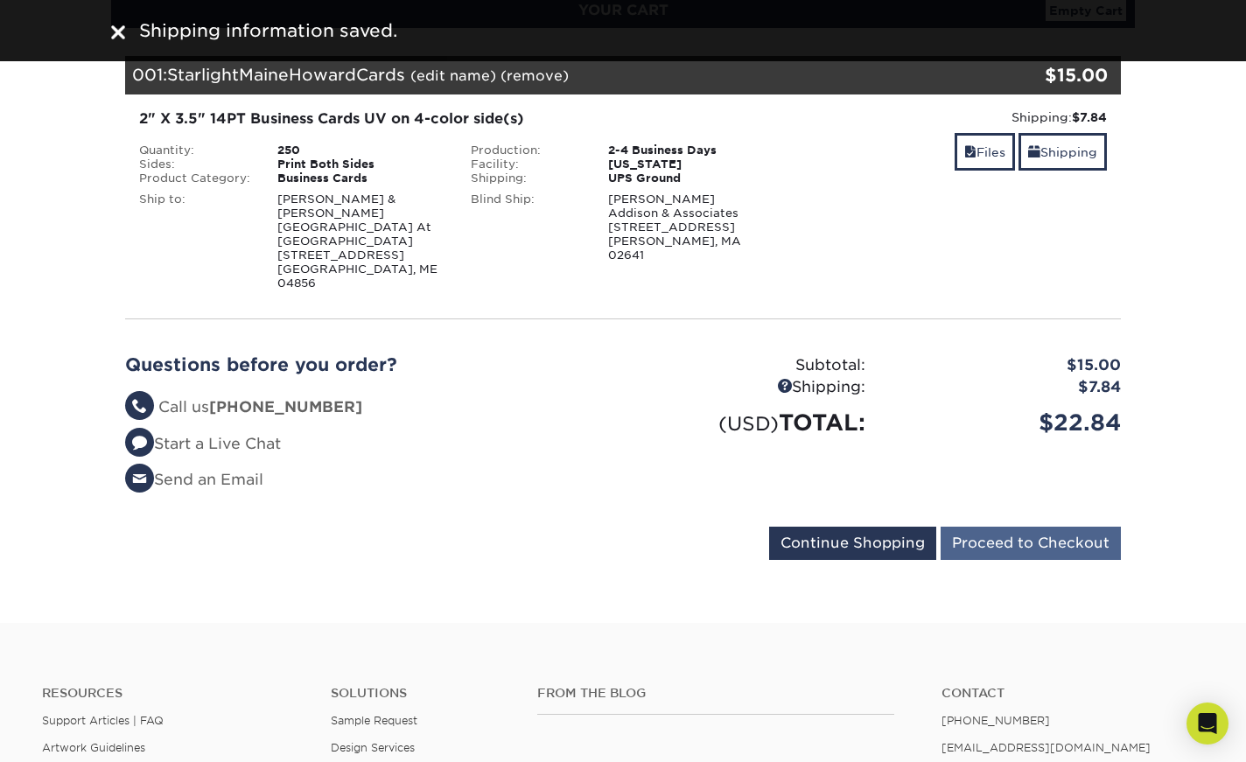
click at [1037, 527] on input "Proceed to Checkout" at bounding box center [1031, 543] width 180 height 33
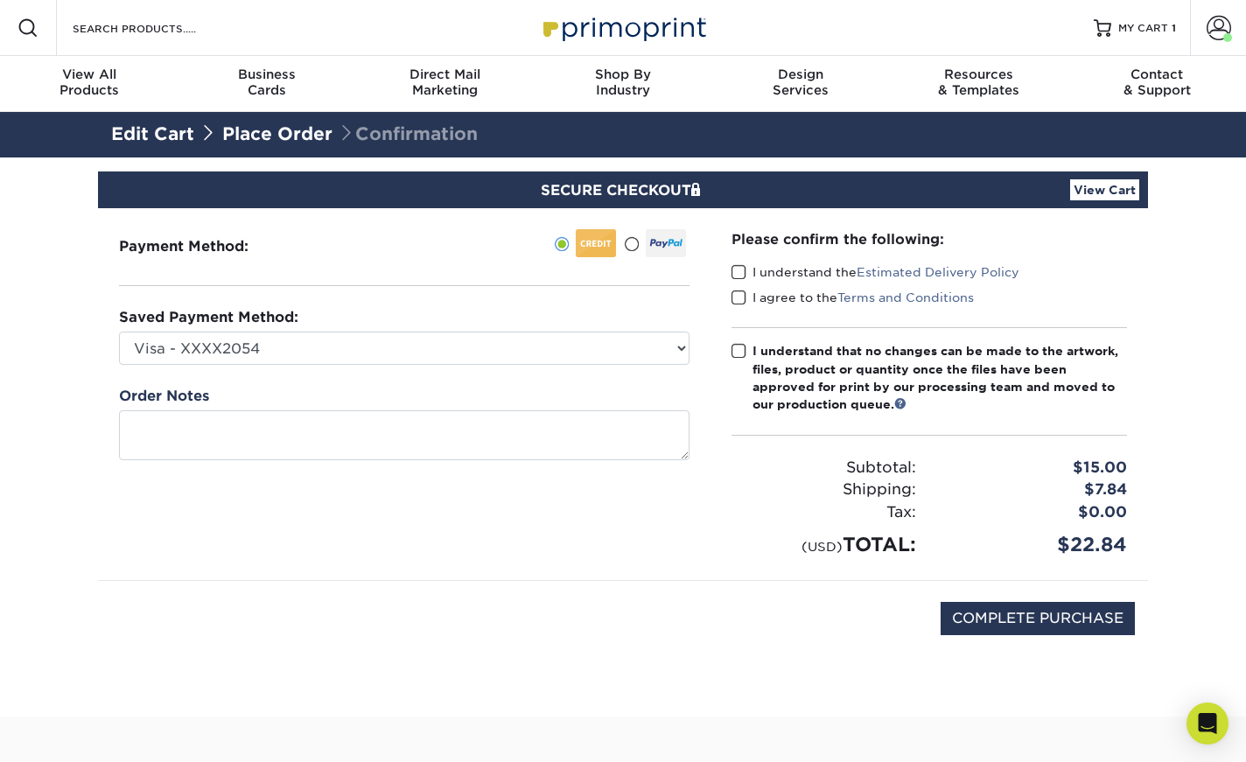
click at [736, 271] on span at bounding box center [739, 272] width 15 height 17
click at [0, 0] on input "I understand the Estimated Delivery Policy" at bounding box center [0, 0] width 0 height 0
click at [738, 294] on span at bounding box center [739, 298] width 15 height 17
click at [0, 0] on input "I agree to the Terms and Conditions" at bounding box center [0, 0] width 0 height 0
click at [737, 349] on span at bounding box center [739, 351] width 15 height 17
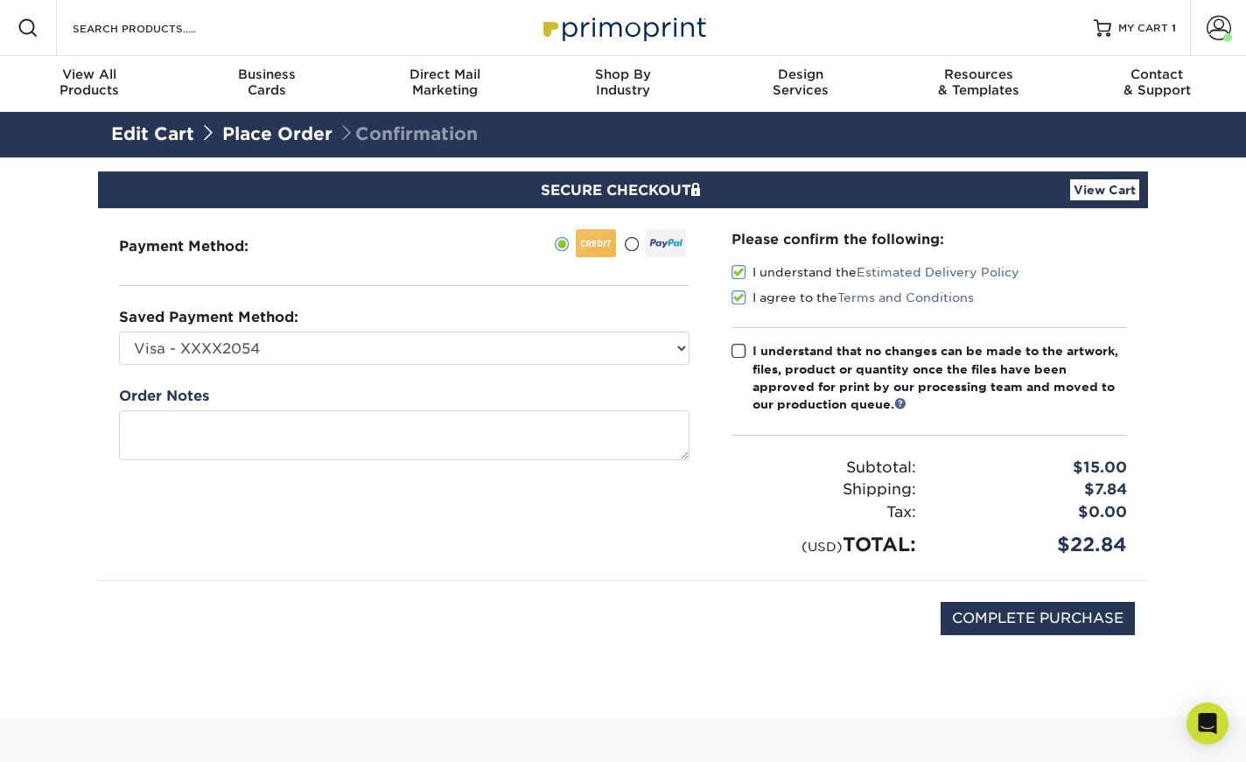
click at [0, 0] on input "I understand that no changes can be made to the artwork, files, product or quan…" at bounding box center [0, 0] width 0 height 0
click at [997, 613] on input "COMPLETE PURCHASE" at bounding box center [1038, 618] width 194 height 33
type input "PROCESSING, PLEASE WAIT..."
